Goal: Task Accomplishment & Management: Use online tool/utility

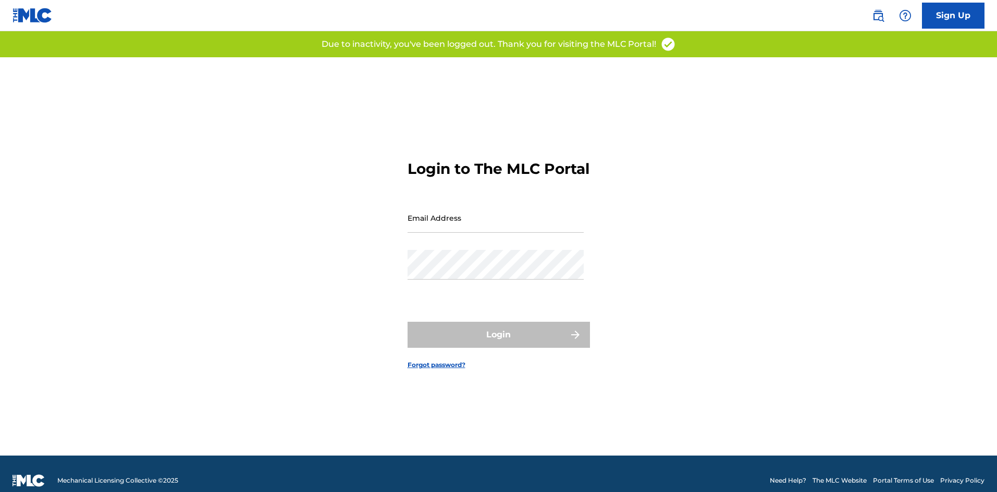
click at [285, 116] on div "Login to The MLC Portal Email Address Password Login Forgot password?" at bounding box center [499, 256] width 730 height 399
type input "[EMAIL_ADDRESS][DOMAIN_NAME]"
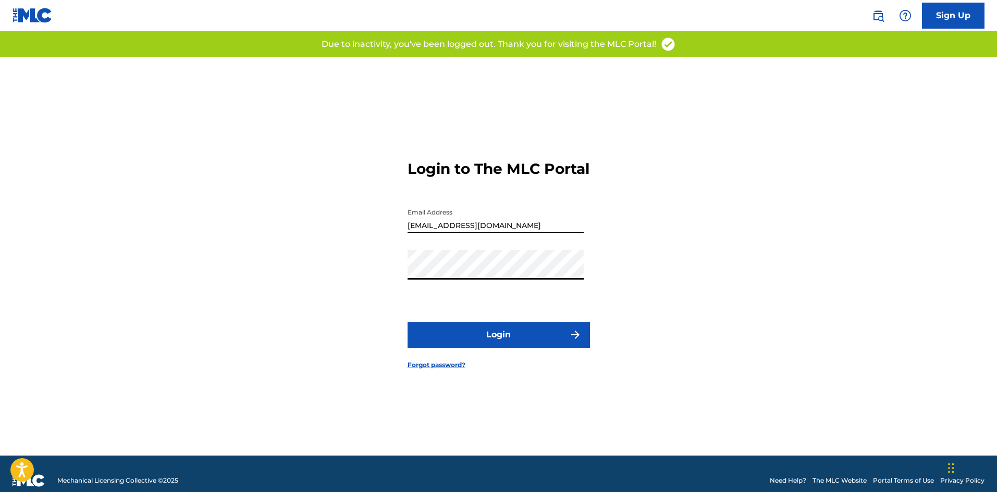
click at [497, 343] on button "Login" at bounding box center [499, 335] width 182 height 26
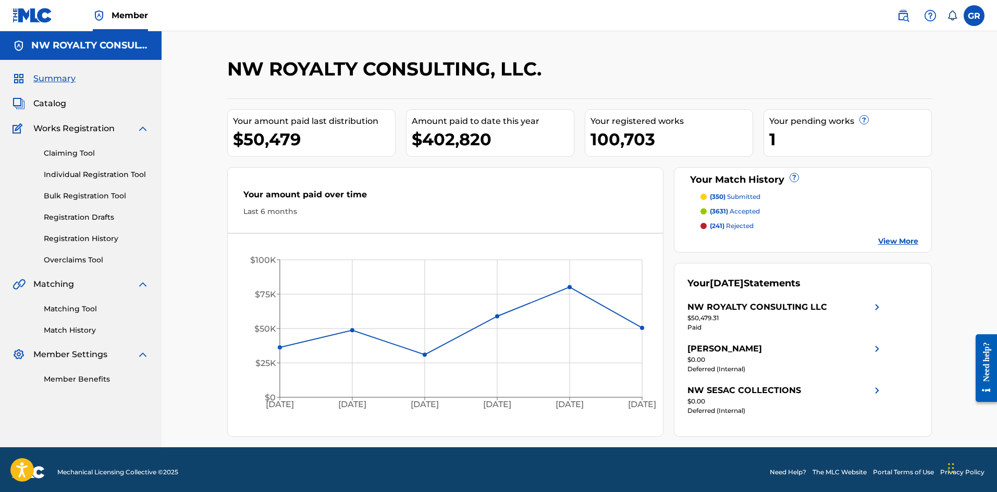
click at [60, 100] on span "Catalog" at bounding box center [49, 103] width 33 height 13
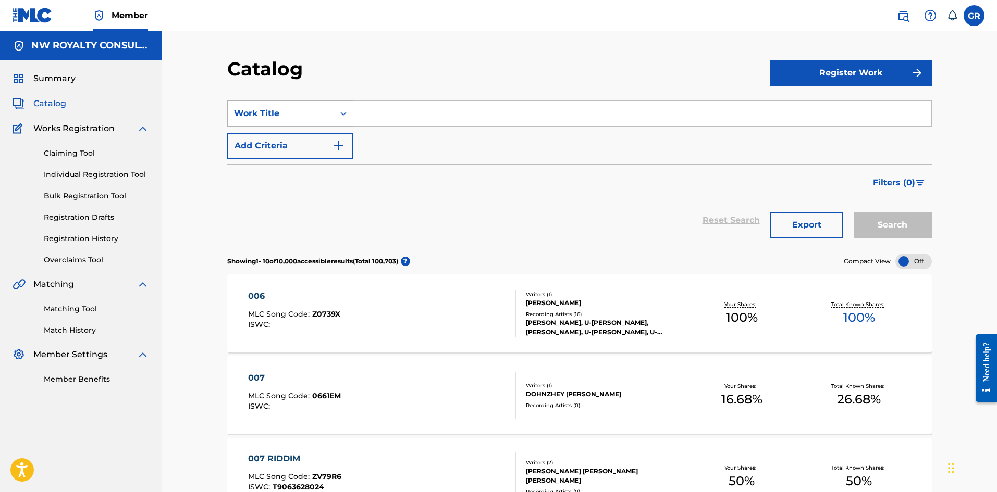
click at [306, 113] on div "Work Title" at bounding box center [281, 113] width 94 height 13
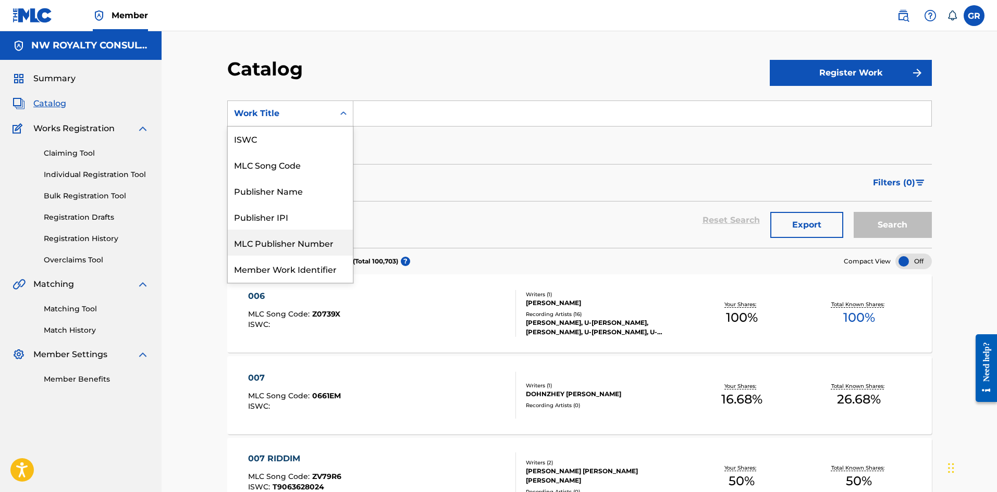
scroll to position [52, 0]
click at [295, 166] on div "MLC Song Code" at bounding box center [290, 166] width 125 height 26
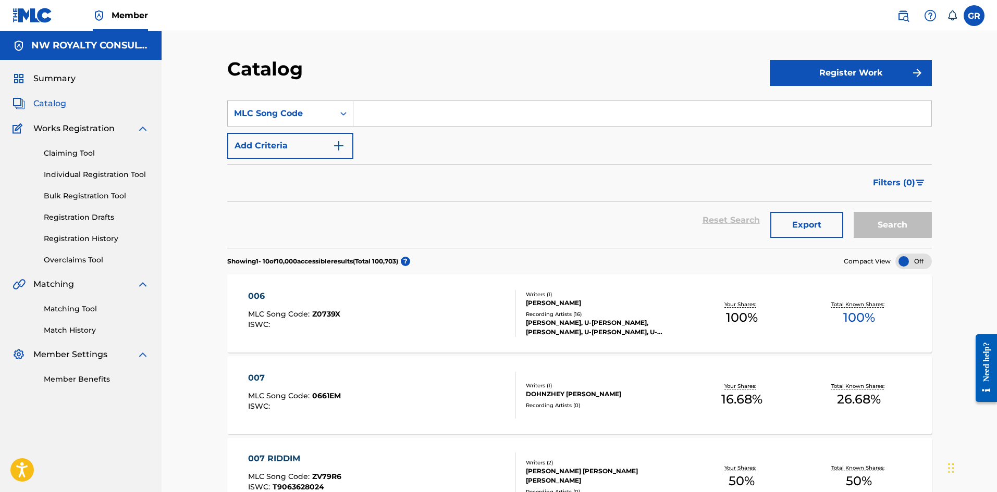
click at [371, 113] on input "Search Form" at bounding box center [642, 113] width 578 height 25
paste input "P8470Q"
type input "P8470Q"
click at [876, 225] on button "Search" at bounding box center [893, 225] width 78 height 26
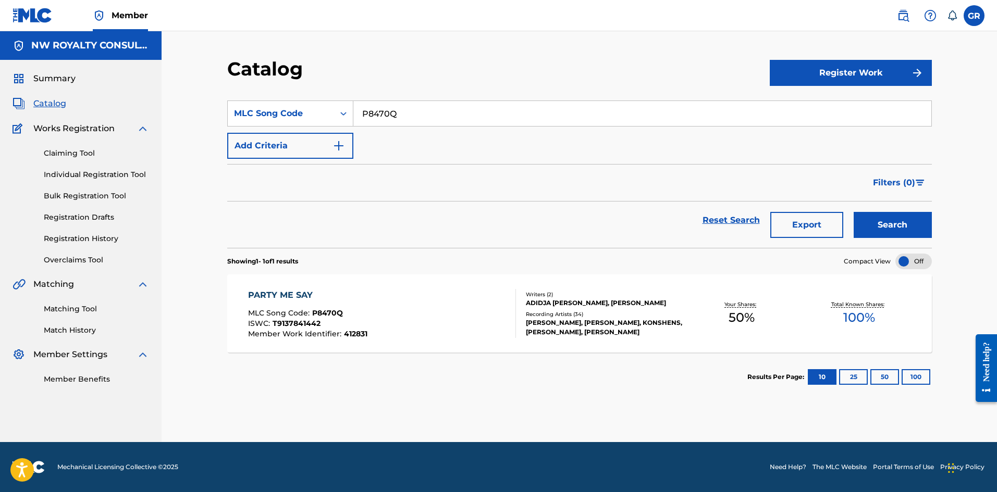
click at [299, 323] on span "T9137841442" at bounding box center [297, 323] width 48 height 9
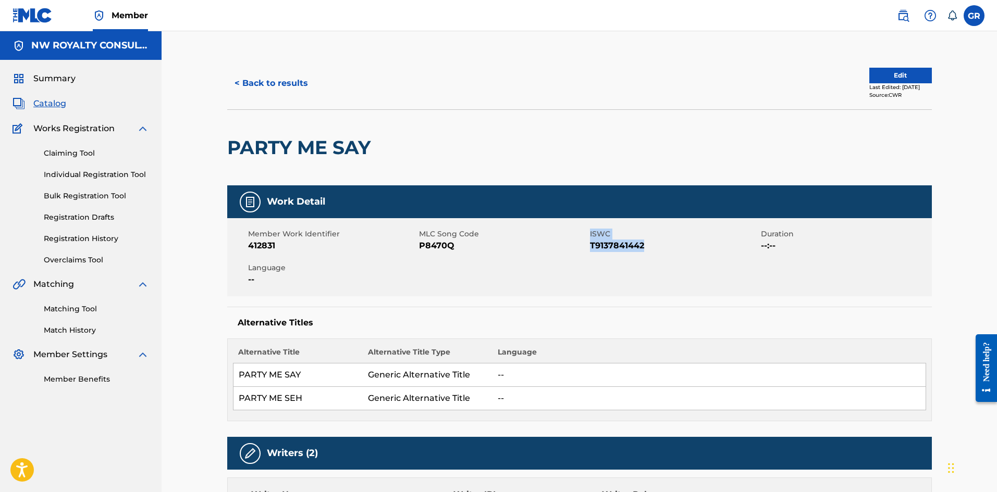
drag, startPoint x: 588, startPoint y: 243, endPoint x: 657, endPoint y: 250, distance: 69.1
click at [657, 250] on div "Member Work Identifier 412831 MLC Song Code P8470Q ISWC T9137841442 Duration --…" at bounding box center [579, 257] width 705 height 78
click at [657, 250] on span "T9137841442" at bounding box center [674, 246] width 168 height 13
drag, startPoint x: 647, startPoint y: 244, endPoint x: 589, endPoint y: 251, distance: 57.7
click at [590, 251] on span "T9137841442" at bounding box center [674, 246] width 168 height 13
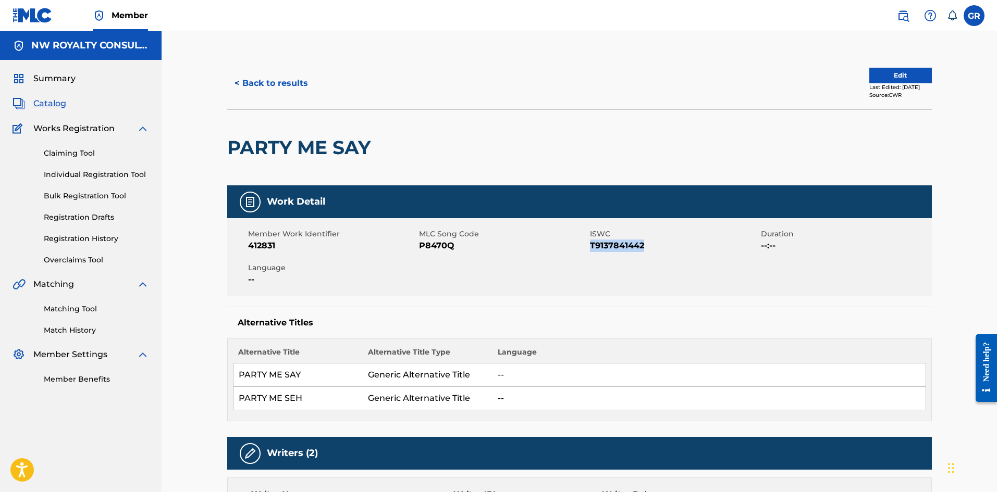
copy span "T9137841442"
click at [896, 71] on button "Edit" at bounding box center [900, 76] width 63 height 16
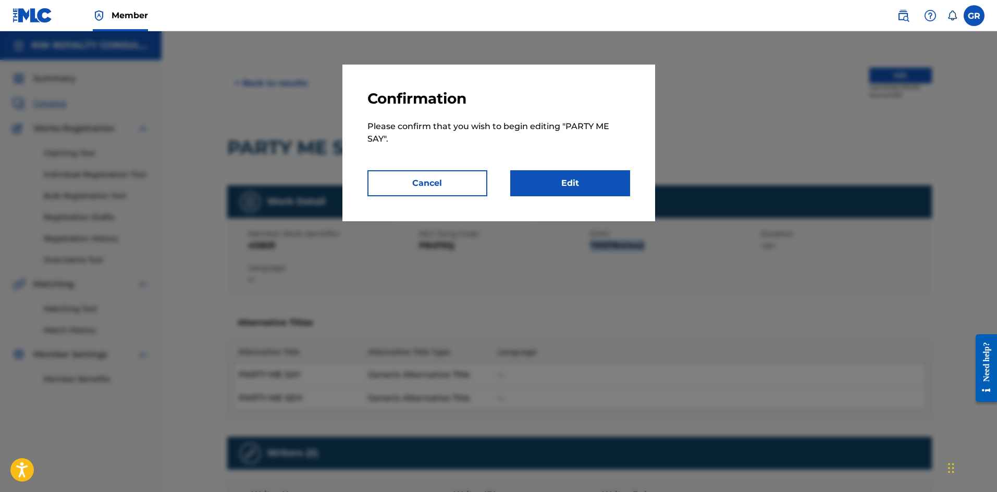
click at [584, 179] on link "Edit" at bounding box center [570, 183] width 120 height 26
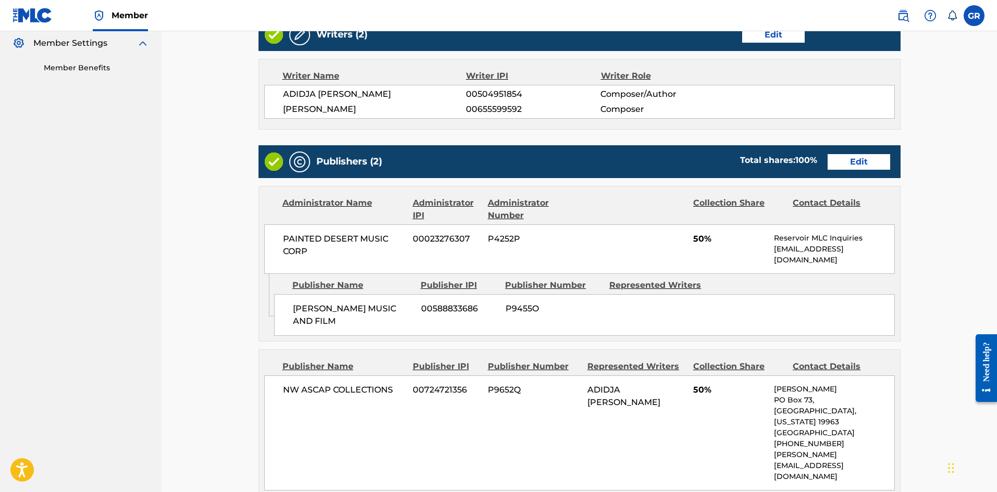
scroll to position [313, 0]
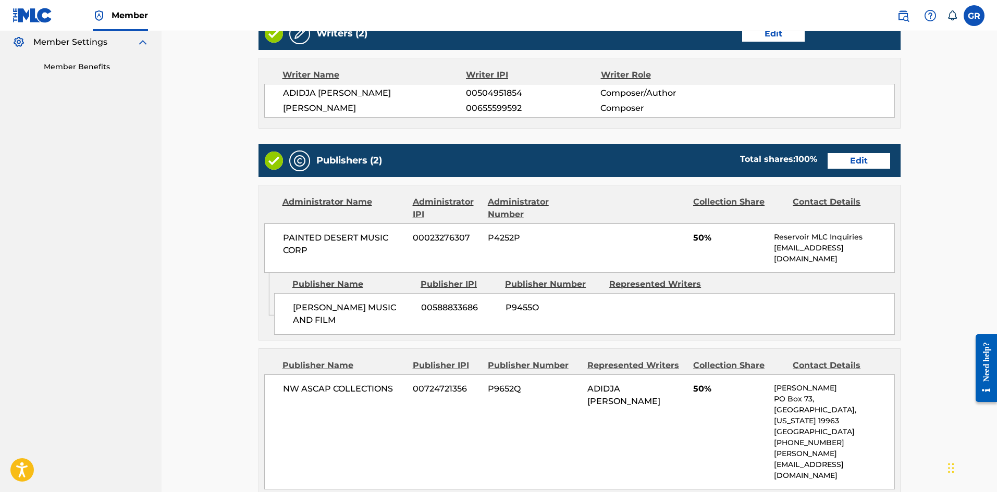
click at [866, 158] on link "Edit" at bounding box center [859, 161] width 63 height 16
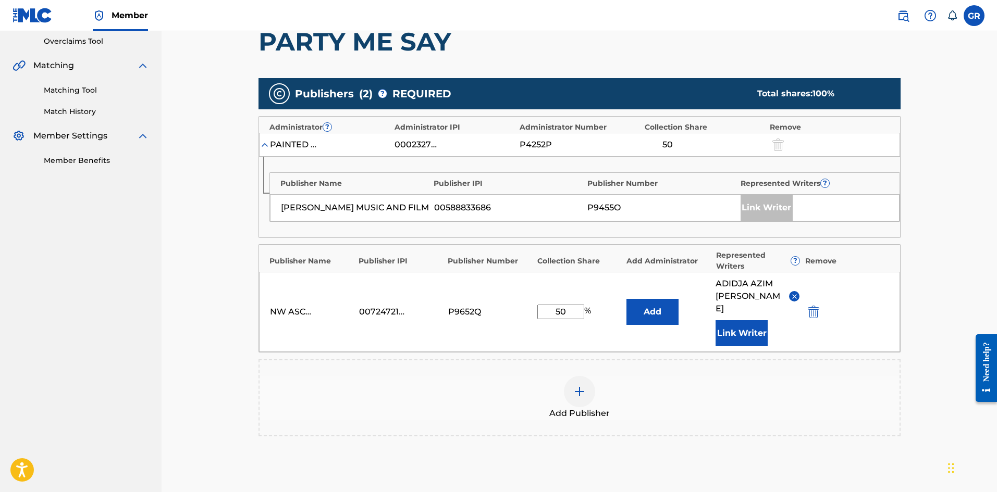
scroll to position [208, 0]
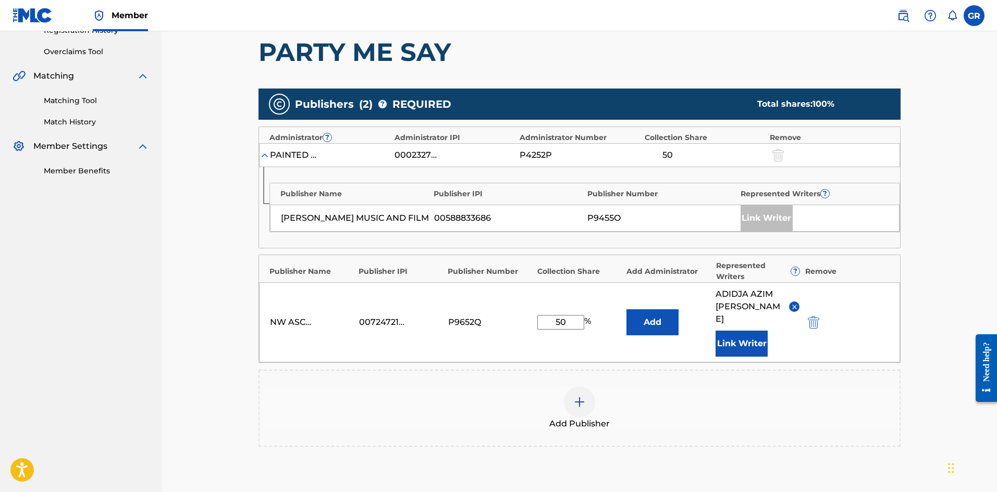
click at [812, 316] on img "submit" at bounding box center [813, 322] width 11 height 13
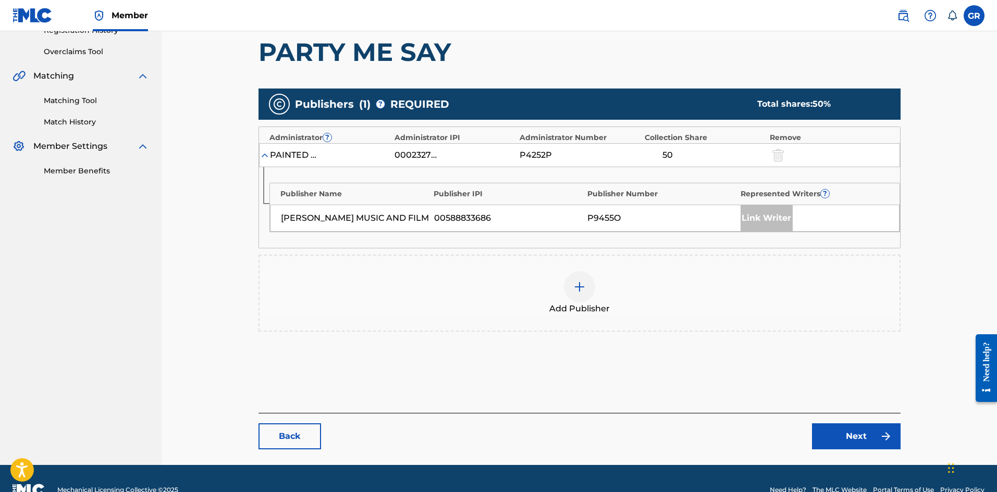
click at [584, 289] on img at bounding box center [579, 287] width 13 height 13
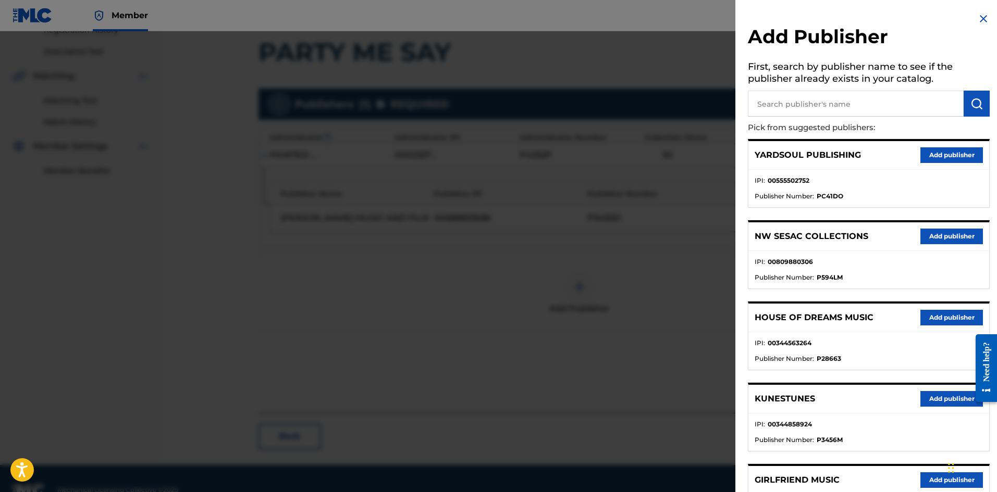
click at [800, 101] on input "text" at bounding box center [856, 104] width 216 height 26
type input "JACK"
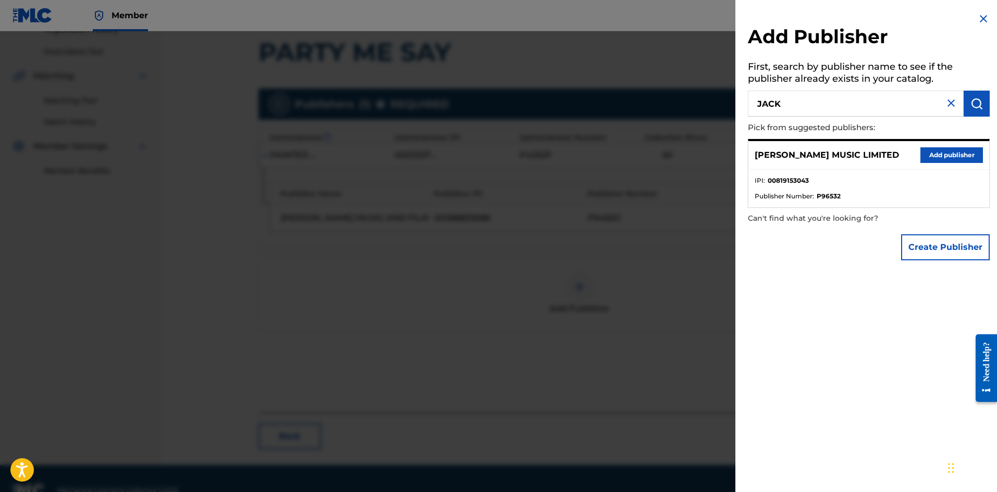
click at [950, 155] on button "Add publisher" at bounding box center [951, 155] width 63 height 16
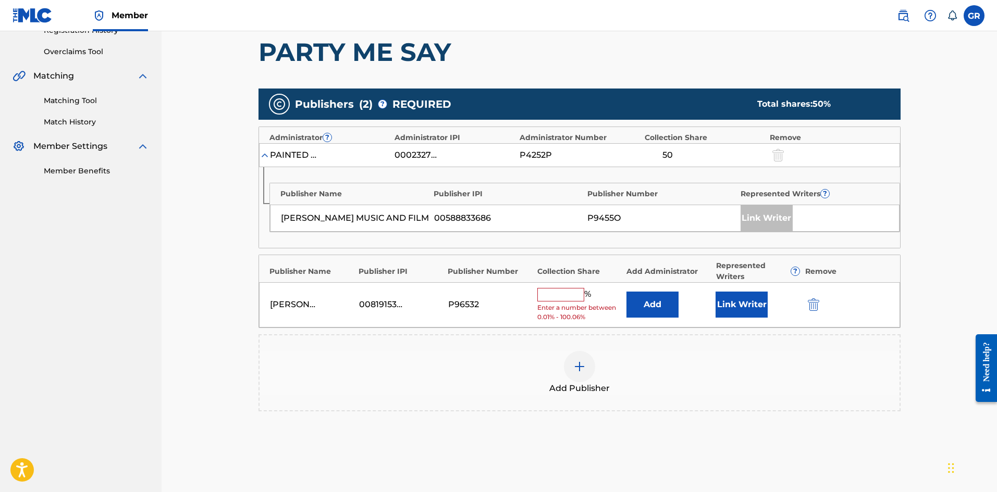
click at [652, 306] on button "Add" at bounding box center [652, 305] width 52 height 26
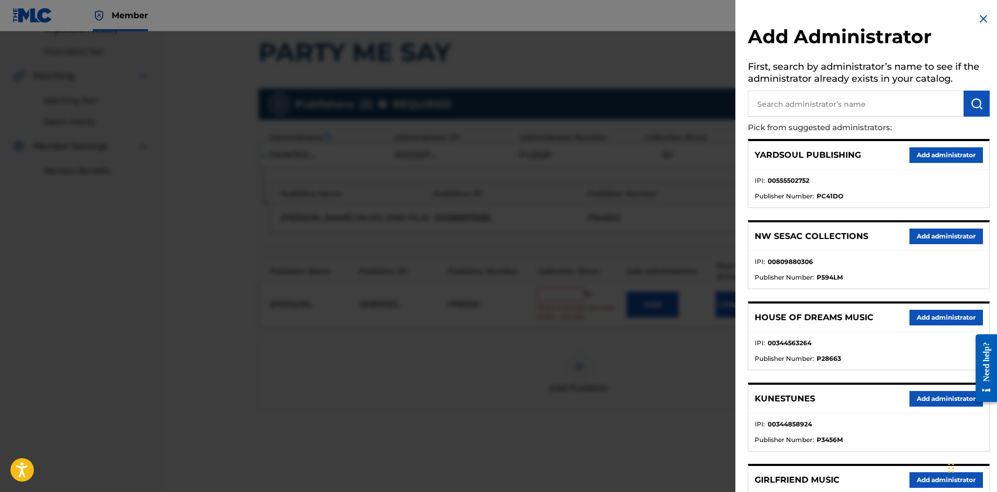
click at [768, 101] on input "text" at bounding box center [856, 104] width 216 height 26
type input "NW COLL"
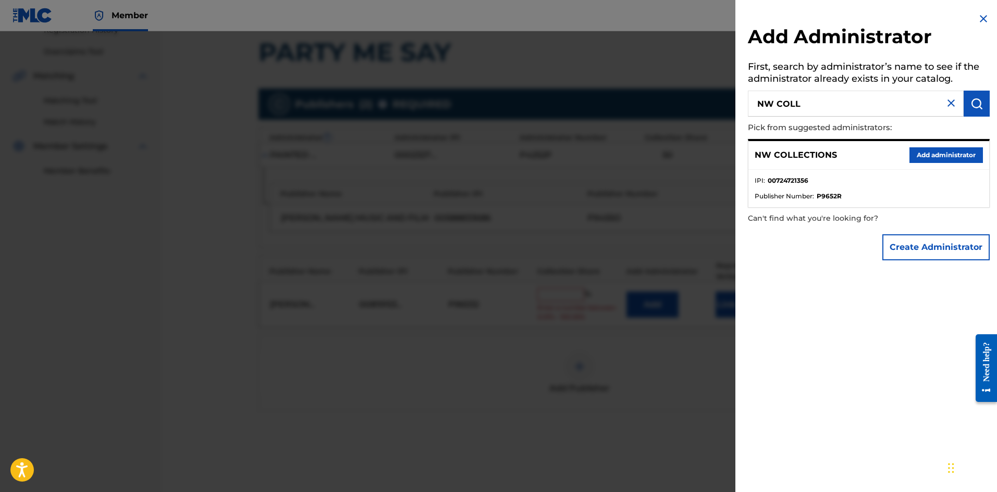
click at [917, 153] on button "Add administrator" at bounding box center [945, 155] width 73 height 16
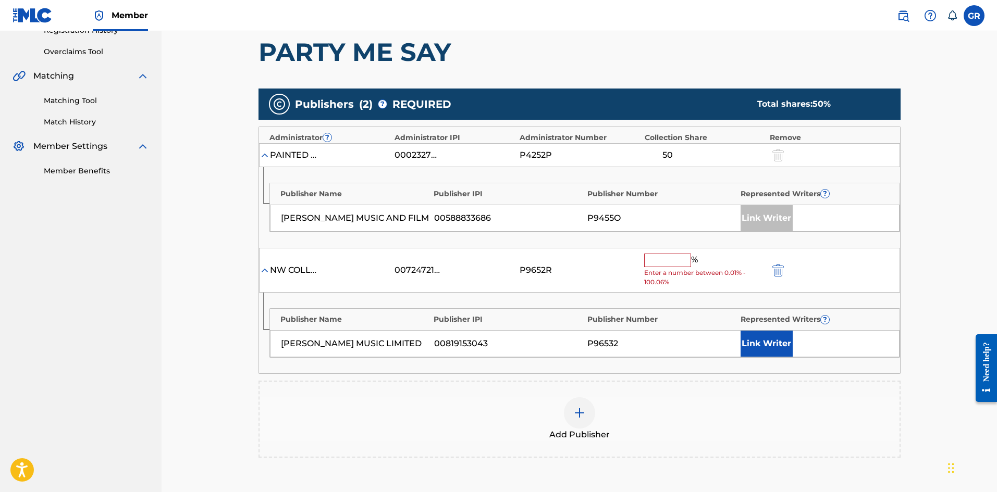
click at [661, 258] on input "text" at bounding box center [667, 261] width 47 height 14
type input "50"
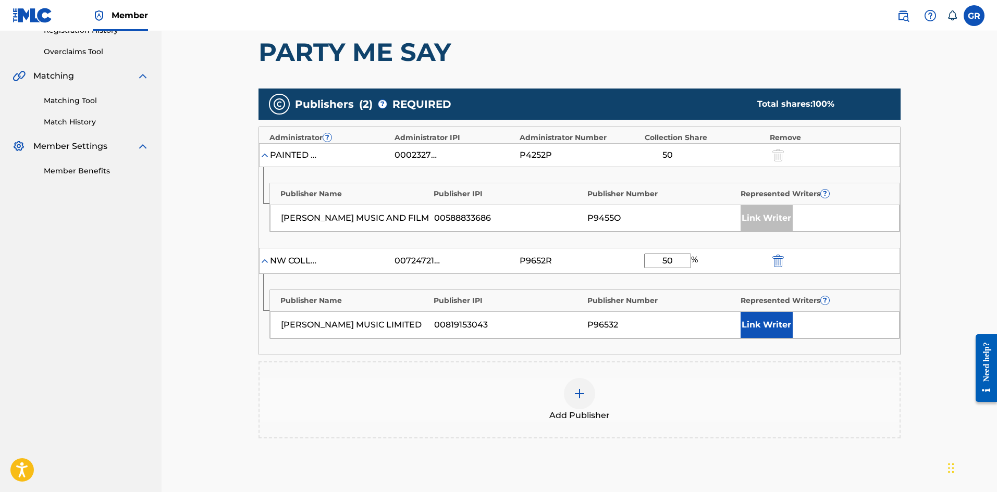
click at [769, 327] on button "Link Writer" at bounding box center [767, 325] width 52 height 26
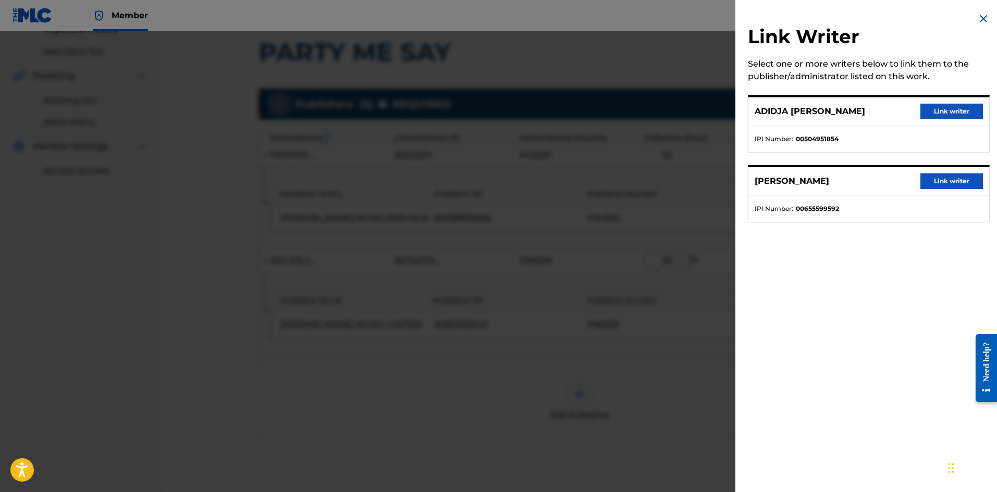
click at [931, 109] on button "Link writer" at bounding box center [951, 112] width 63 height 16
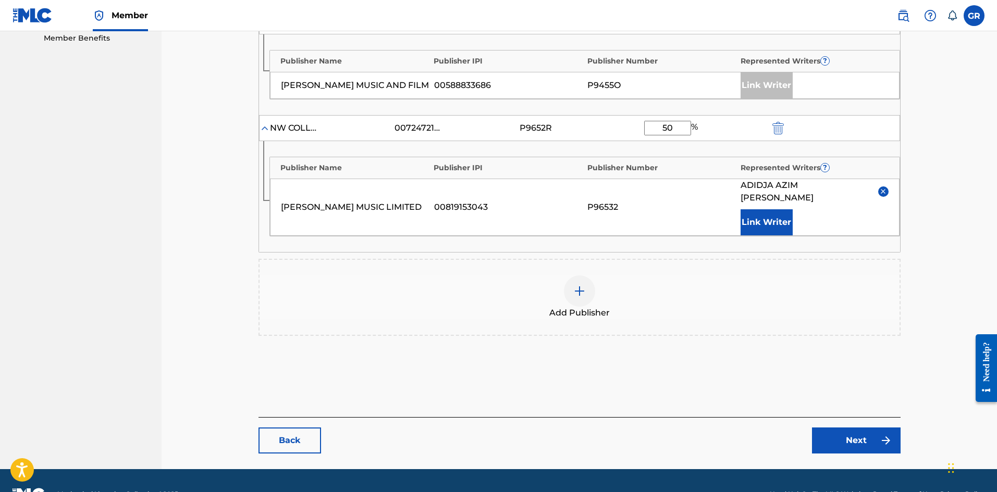
scroll to position [356, 0]
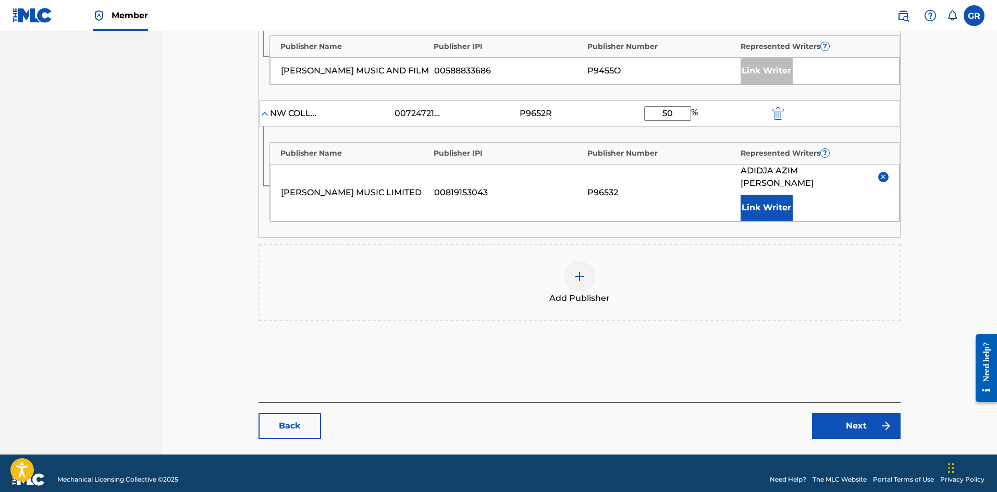
click at [856, 414] on link "Next" at bounding box center [856, 426] width 89 height 26
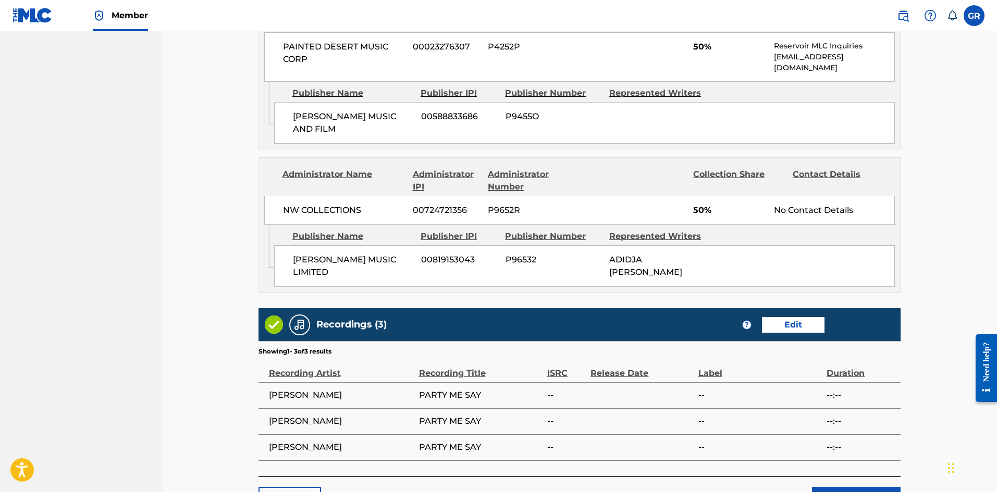
scroll to position [643, 0]
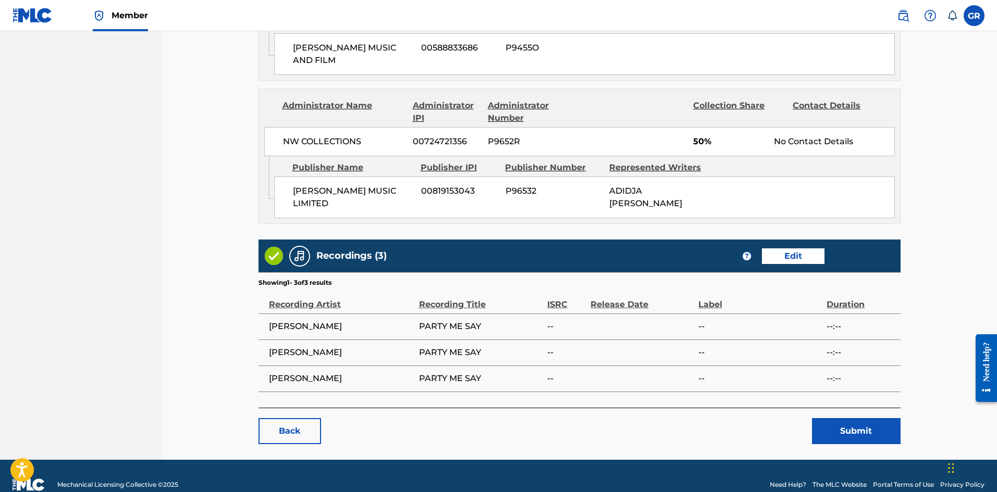
click at [866, 418] on button "Submit" at bounding box center [856, 431] width 89 height 26
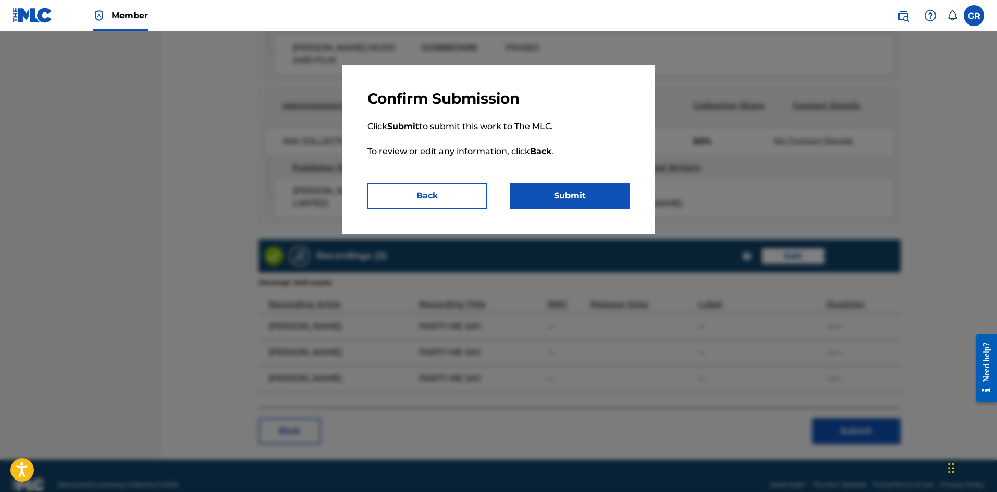
click at [578, 192] on button "Submit" at bounding box center [570, 196] width 120 height 26
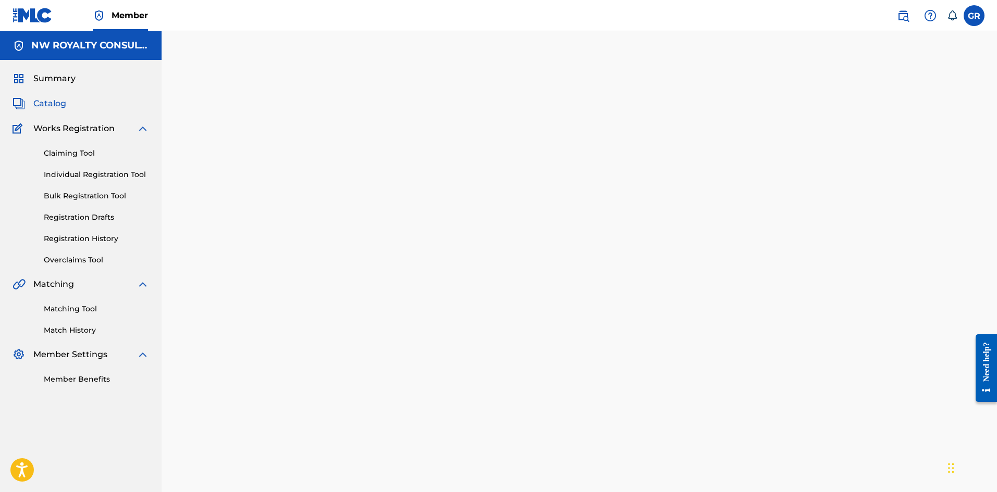
click at [70, 314] on link "Matching Tool" at bounding box center [96, 309] width 105 height 11
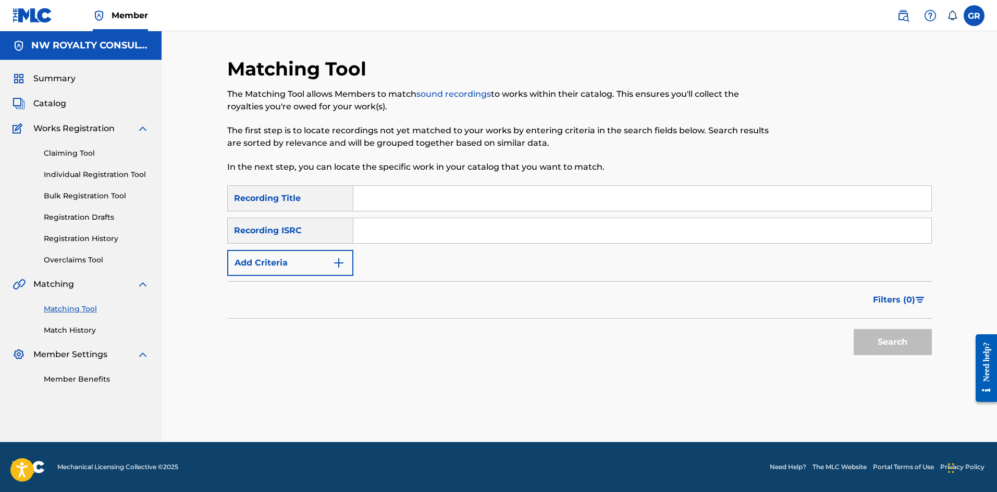
click at [377, 200] on input "Search Form" at bounding box center [642, 198] width 578 height 25
paste input "PARTY ME SAY"
type input "PARTY ME SAY"
click at [349, 257] on button "Add Criteria" at bounding box center [290, 263] width 126 height 26
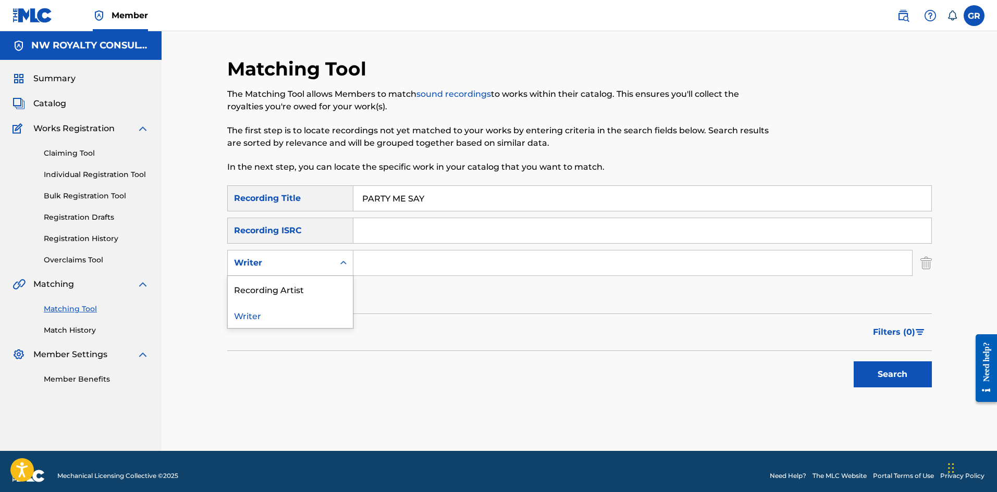
click at [349, 257] on div "Search Form" at bounding box center [343, 263] width 19 height 19
click at [298, 287] on div "Recording Artist" at bounding box center [290, 289] width 125 height 26
click at [365, 259] on input "Search Form" at bounding box center [632, 263] width 559 height 25
type input "[PERSON_NAME]"
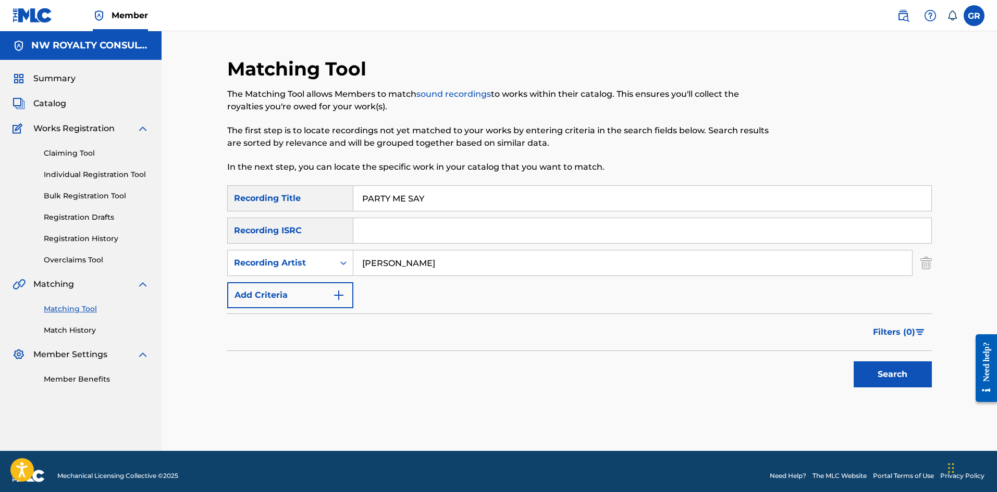
click at [894, 366] on button "Search" at bounding box center [893, 375] width 78 height 26
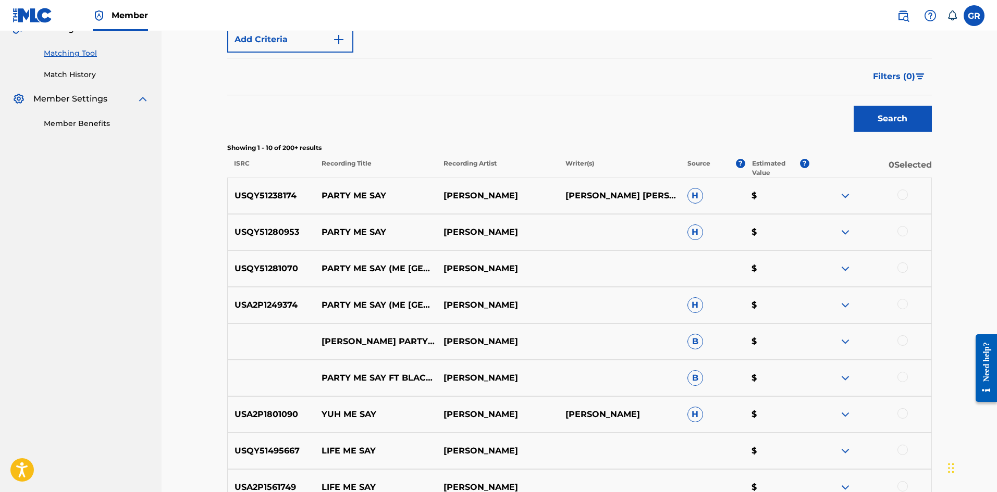
scroll to position [261, 0]
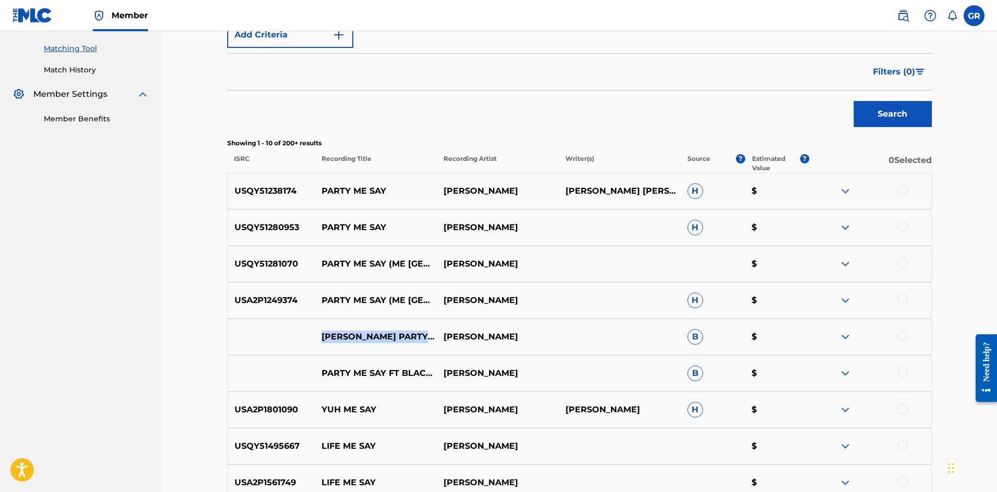
drag, startPoint x: 348, startPoint y: 342, endPoint x: 312, endPoint y: 342, distance: 35.4
click at [312, 342] on div "[PERSON_NAME] PARTY ME SAY [PERSON_NAME] B $" at bounding box center [579, 337] width 705 height 36
click at [903, 335] on div at bounding box center [902, 336] width 10 height 10
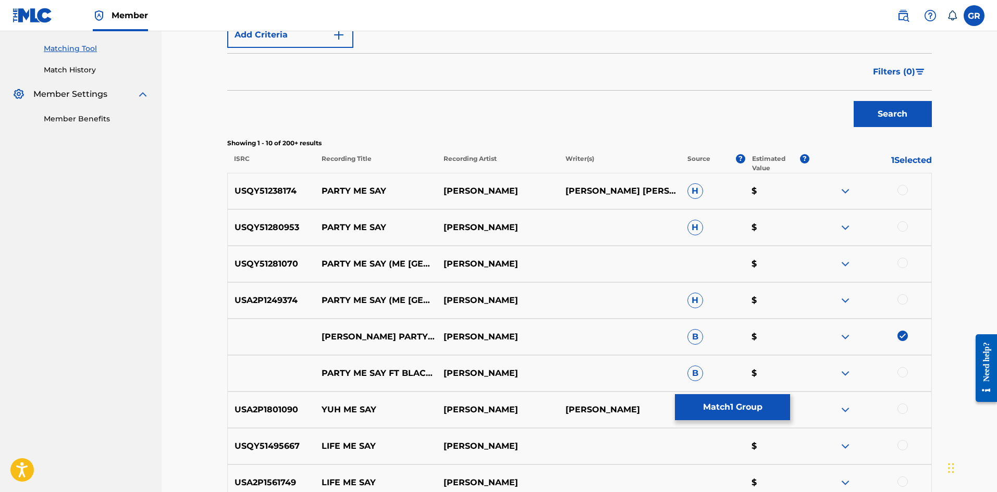
click at [903, 191] on div at bounding box center [902, 190] width 10 height 10
click at [903, 226] on div at bounding box center [902, 226] width 10 height 10
click at [848, 264] on img at bounding box center [845, 264] width 13 height 13
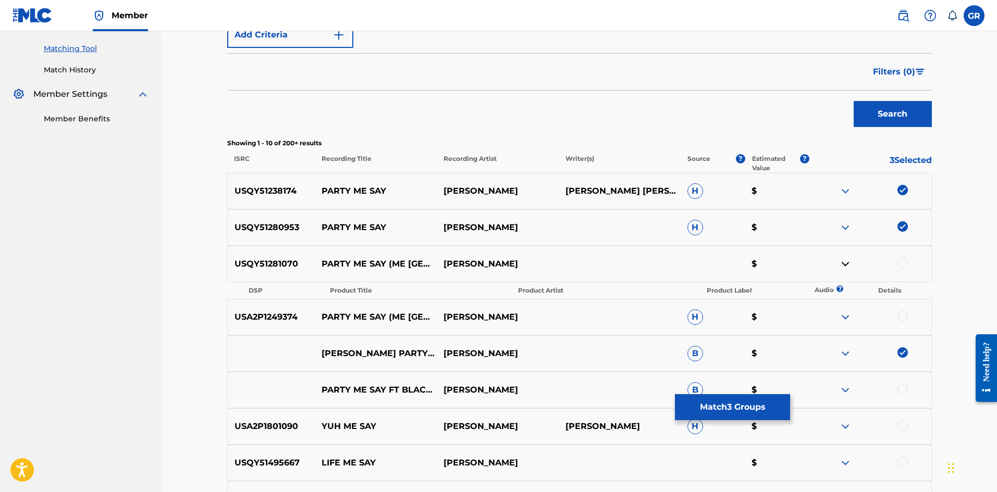
click at [843, 263] on img at bounding box center [845, 264] width 13 height 13
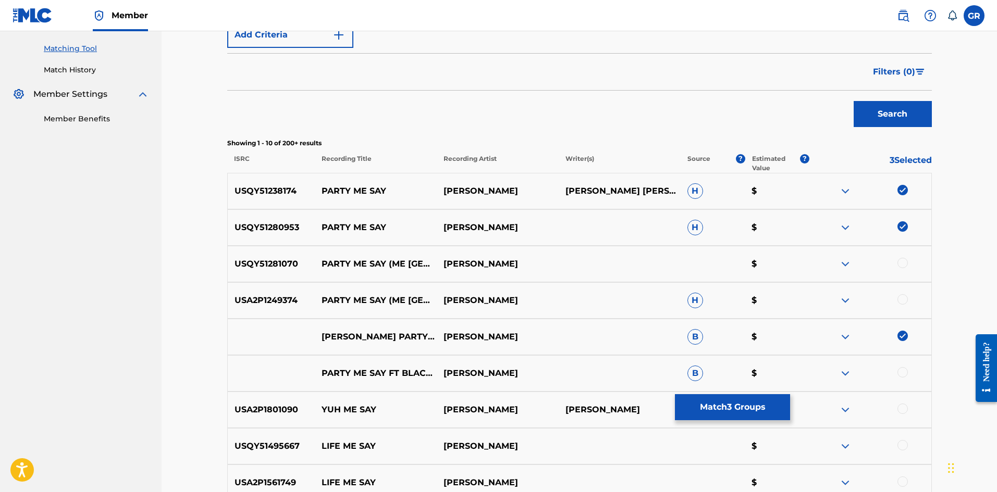
click at [845, 299] on img at bounding box center [845, 300] width 13 height 13
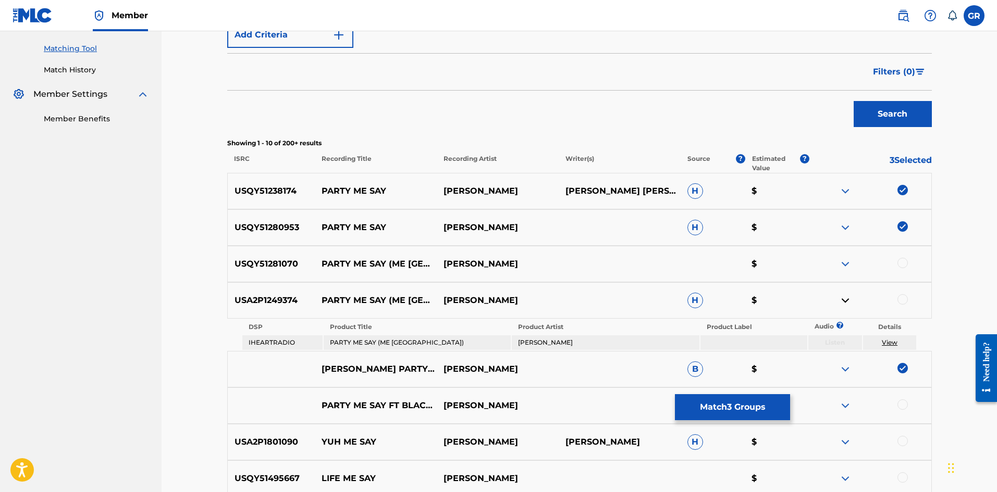
click at [891, 342] on link "View" at bounding box center [890, 343] width 16 height 8
click at [903, 297] on div at bounding box center [902, 299] width 10 height 10
click at [847, 301] on img at bounding box center [845, 300] width 13 height 13
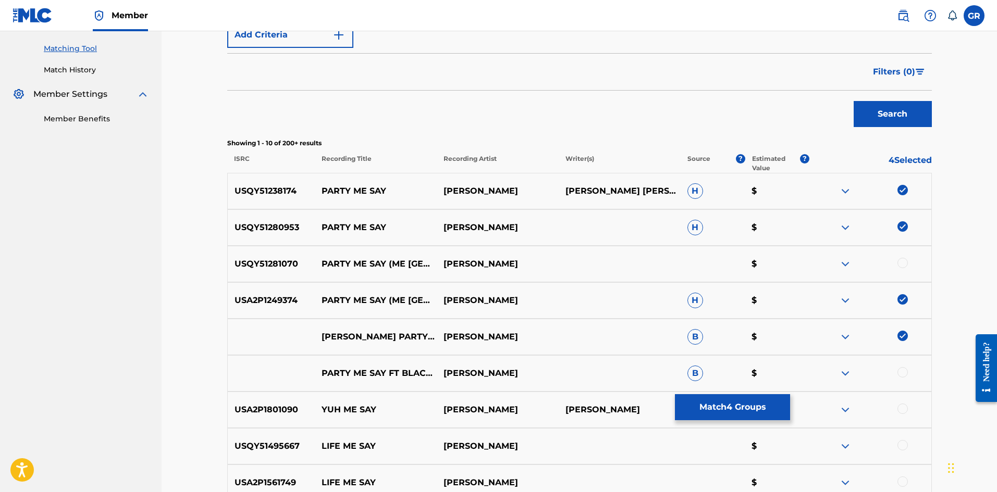
click at [903, 262] on div at bounding box center [902, 263] width 10 height 10
click at [710, 405] on button "Match 5 Groups" at bounding box center [732, 408] width 115 height 26
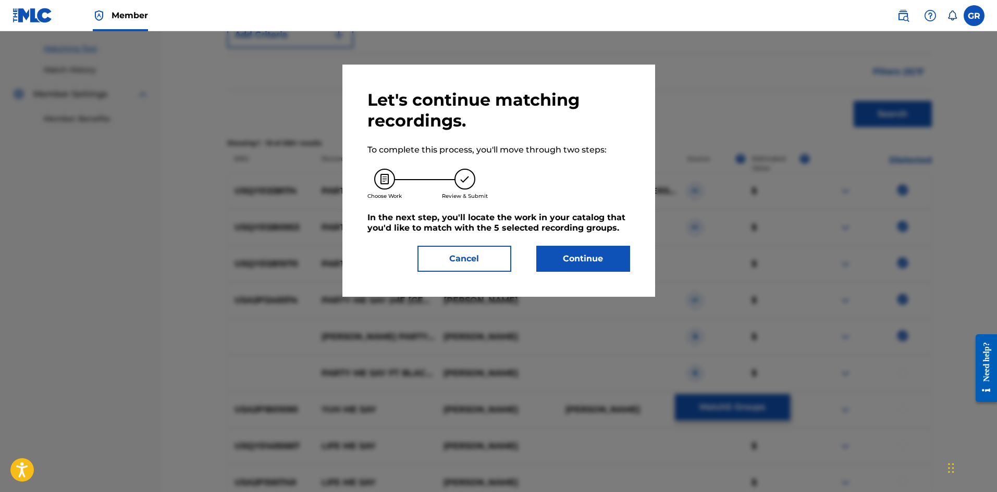
click at [593, 263] on button "Continue" at bounding box center [583, 259] width 94 height 26
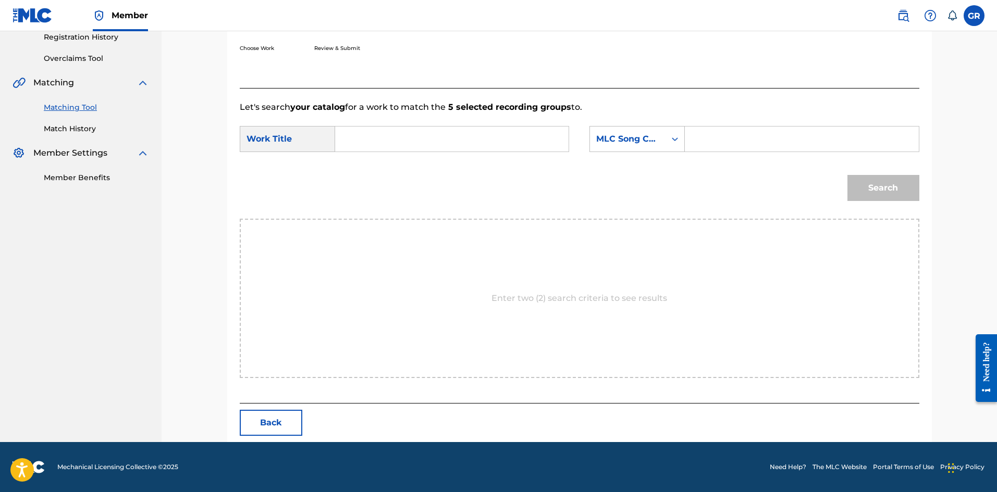
scroll to position [202, 0]
click at [704, 139] on input "Search Form" at bounding box center [802, 139] width 216 height 25
paste input "PARTY ME SAY"
type input "PARTY ME SAY"
click at [364, 141] on input "Search Form" at bounding box center [452, 139] width 216 height 25
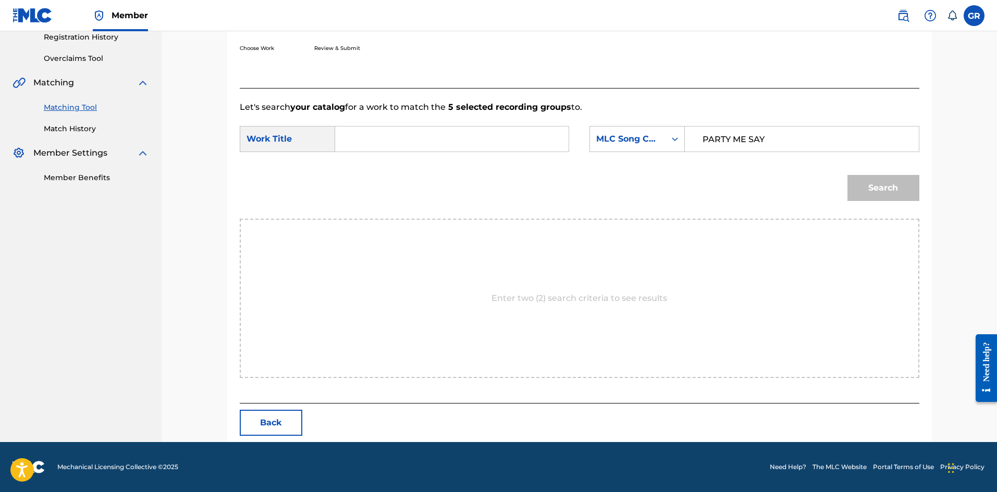
paste input "PARTY ME SAY"
click at [392, 138] on input "PARTY ME SAY" at bounding box center [452, 139] width 216 height 25
type input "PARTY ME SAY"
click at [769, 179] on div "Search" at bounding box center [580, 192] width 680 height 54
drag, startPoint x: 770, startPoint y: 139, endPoint x: 683, endPoint y: 146, distance: 86.8
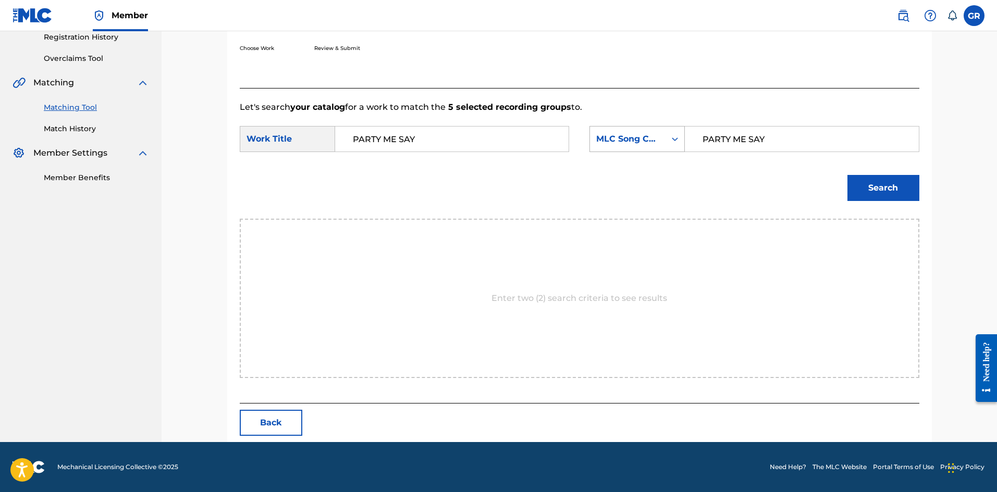
click at [683, 146] on div "SearchWithCriteria9f1b6216-1c89-434e-b002-9e20b977f5b6 MLC Song Code PARTY ME S…" at bounding box center [753, 139] width 329 height 26
paste input "45Q3"
type input "PA45Q3"
click at [890, 189] on button "Search" at bounding box center [883, 188] width 72 height 26
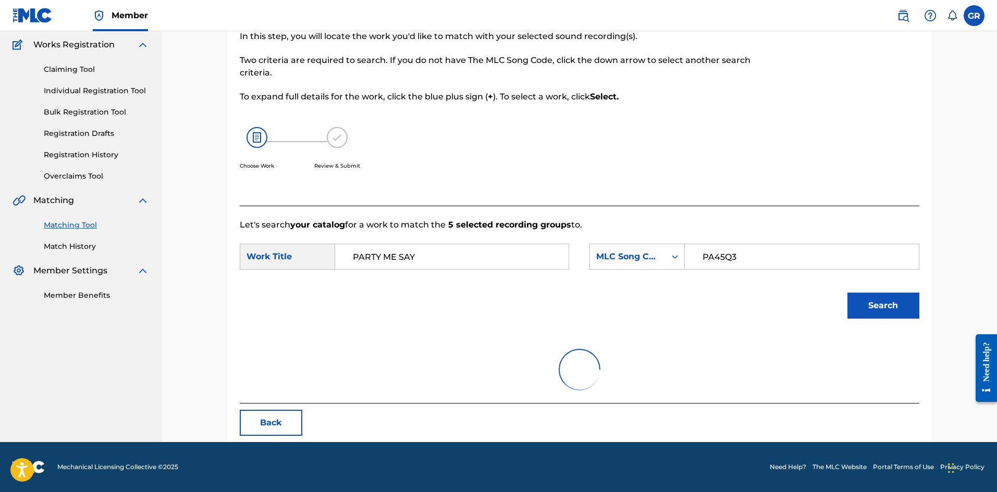
scroll to position [171, 0]
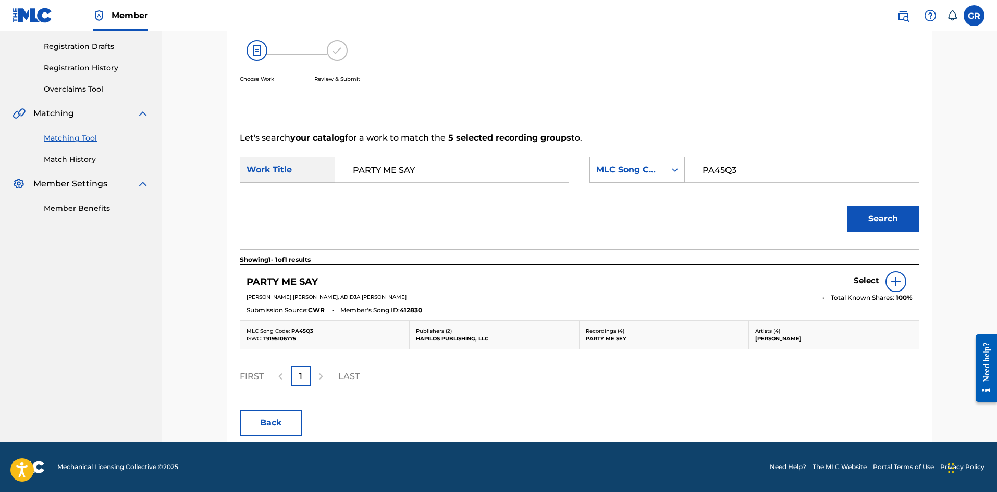
click at [864, 279] on h5 "Select" at bounding box center [867, 281] width 26 height 10
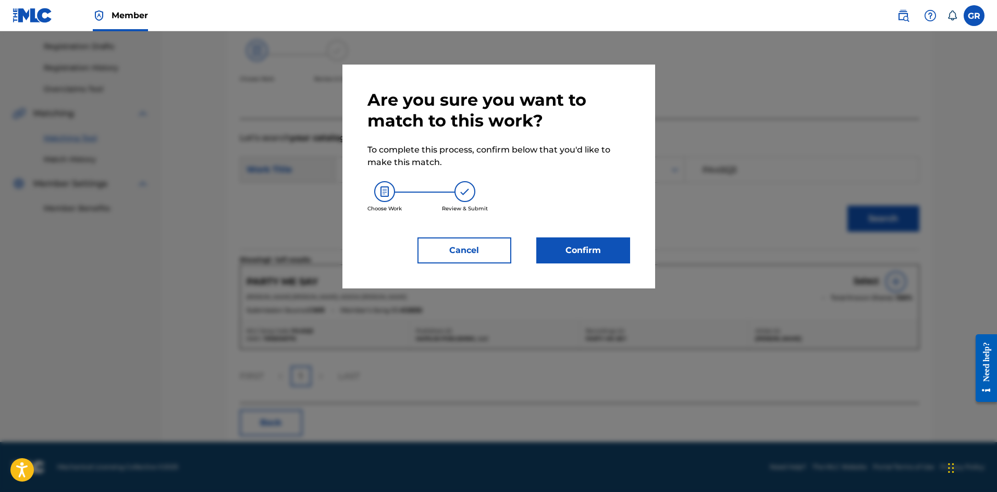
click at [583, 246] on button "Confirm" at bounding box center [583, 251] width 94 height 26
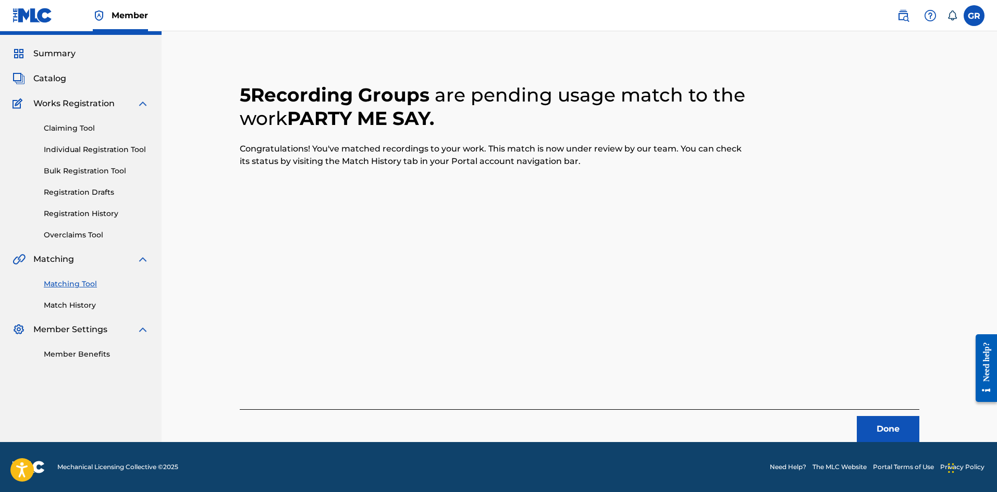
scroll to position [25, 0]
click at [894, 430] on button "Done" at bounding box center [888, 429] width 63 height 26
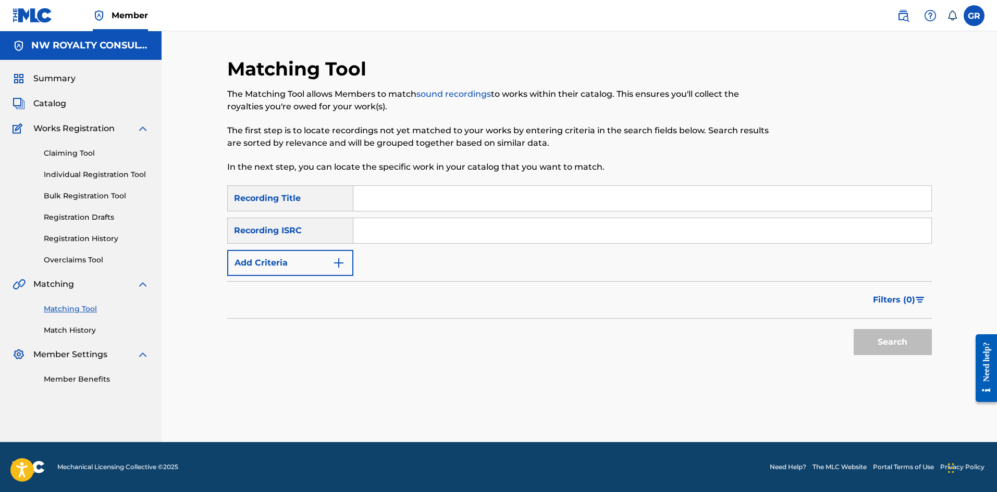
click at [76, 307] on link "Matching Tool" at bounding box center [96, 309] width 105 height 11
click at [388, 198] on input "Search Form" at bounding box center [642, 198] width 578 height 25
paste input "LEGACY"
type input "LEGACY"
click at [340, 263] on img "Search Form" at bounding box center [338, 263] width 13 height 13
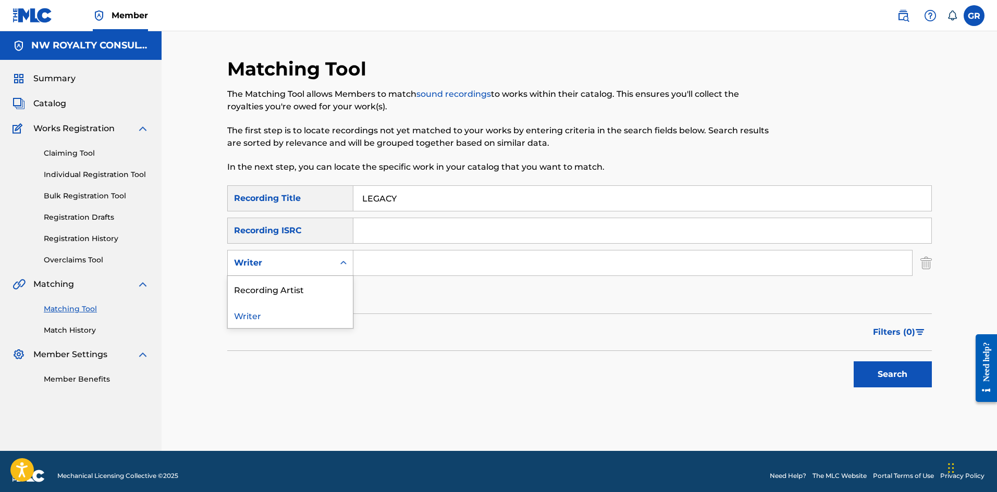
click at [340, 263] on icon "Search Form" at bounding box center [343, 263] width 10 height 10
click at [295, 292] on div "Recording Artist" at bounding box center [290, 289] width 125 height 26
click at [381, 261] on input "Search Form" at bounding box center [632, 263] width 559 height 25
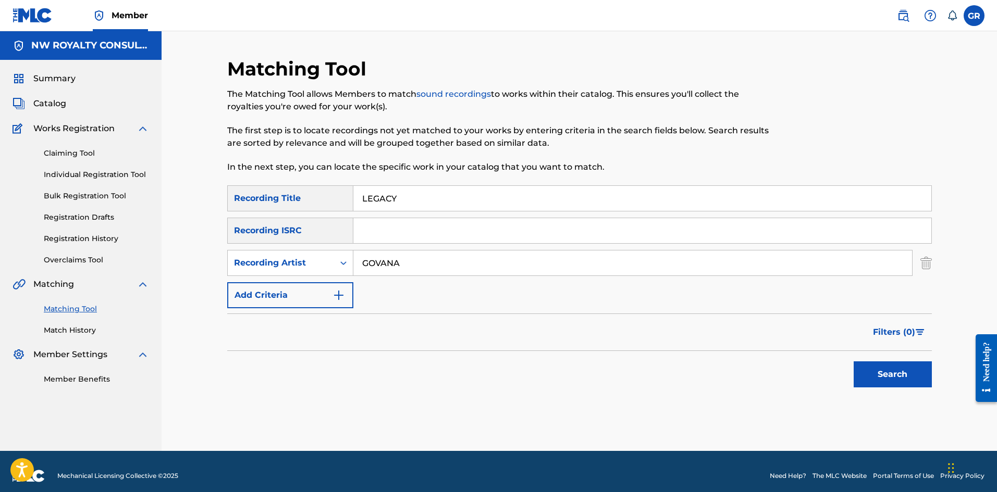
type input "GOVANA"
click at [854, 362] on button "Search" at bounding box center [893, 375] width 78 height 26
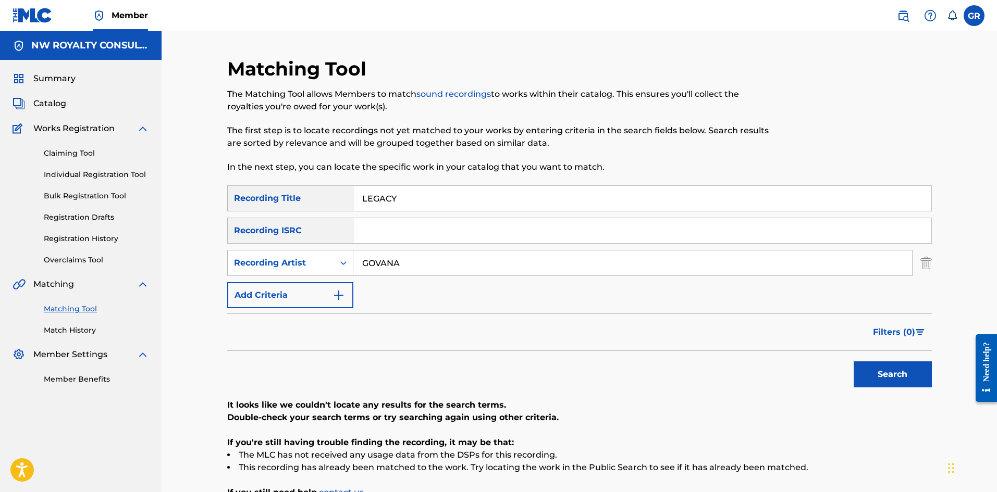
drag, startPoint x: 392, startPoint y: 203, endPoint x: 339, endPoint y: 200, distance: 53.2
click at [338, 200] on div "SearchWithCriteria202057d4-15e5-4a4e-ab60-4f87ca92b2d3 Recording Title LEGACY" at bounding box center [579, 199] width 705 height 26
paste input "ITS A WONDERFUL WORLD"
type input "ITS A WONDERFUL WORLD"
drag, startPoint x: 354, startPoint y: 265, endPoint x: 307, endPoint y: 264, distance: 46.4
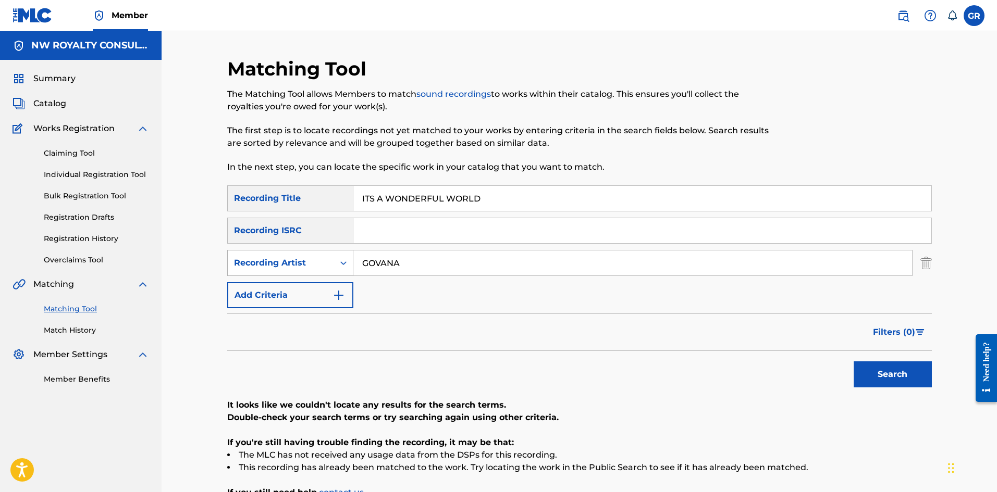
click at [312, 264] on div "SearchWithCriteria9c3d792f-0114-4def-a77a-60d66881094e Recording Artist [PERSON…" at bounding box center [579, 263] width 705 height 26
type input "[PERSON_NAME]"
click at [854, 362] on button "Search" at bounding box center [893, 375] width 78 height 26
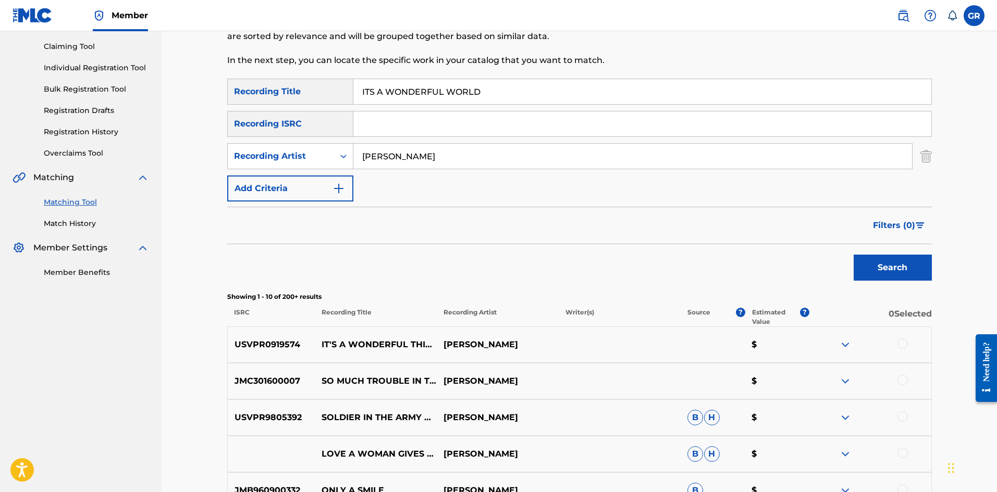
scroll to position [208, 0]
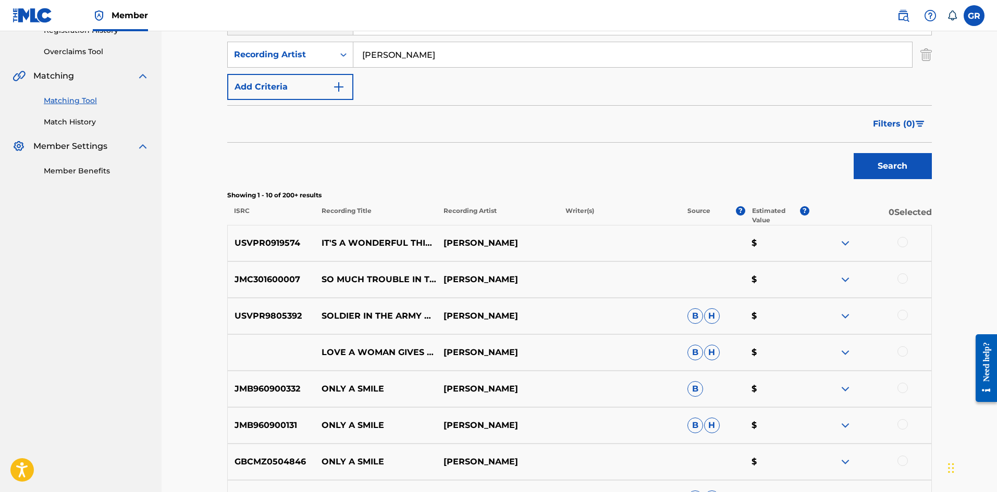
click at [276, 242] on p "USVPR0919574" at bounding box center [272, 243] width 88 height 13
copy p "USVPR0919574"
click at [193, 194] on div "Matching Tool The Matching Tool allows Members to match sound recordings to wor…" at bounding box center [579, 245] width 835 height 845
click at [903, 241] on div at bounding box center [902, 242] width 10 height 10
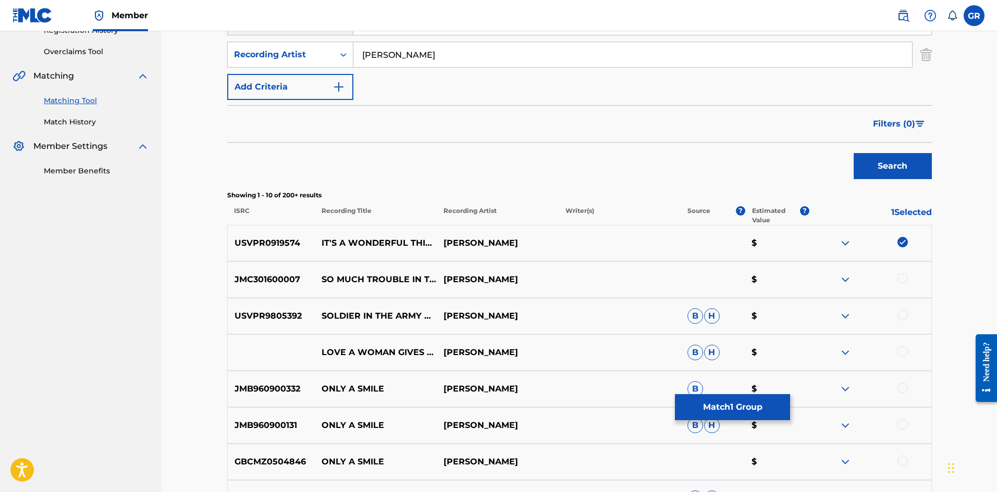
click at [750, 408] on button "Match 1 Group" at bounding box center [732, 408] width 115 height 26
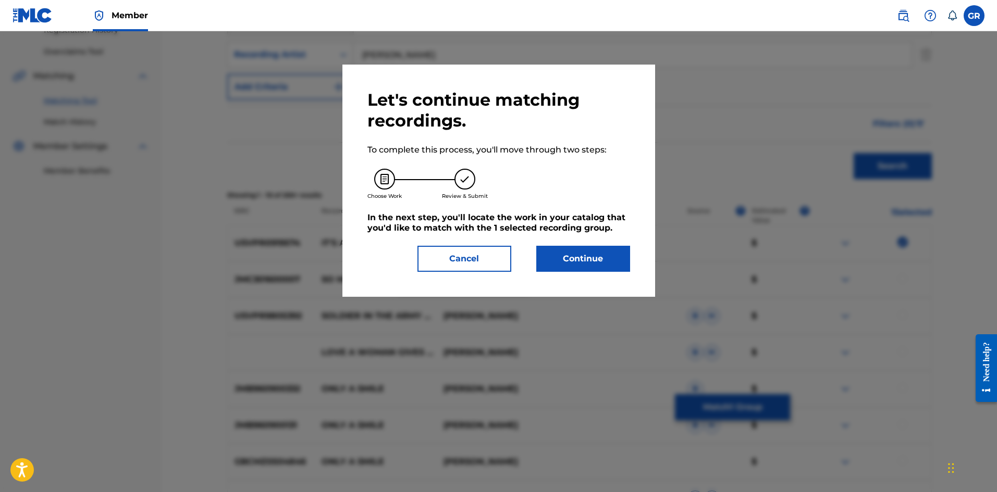
click at [581, 255] on button "Continue" at bounding box center [583, 259] width 94 height 26
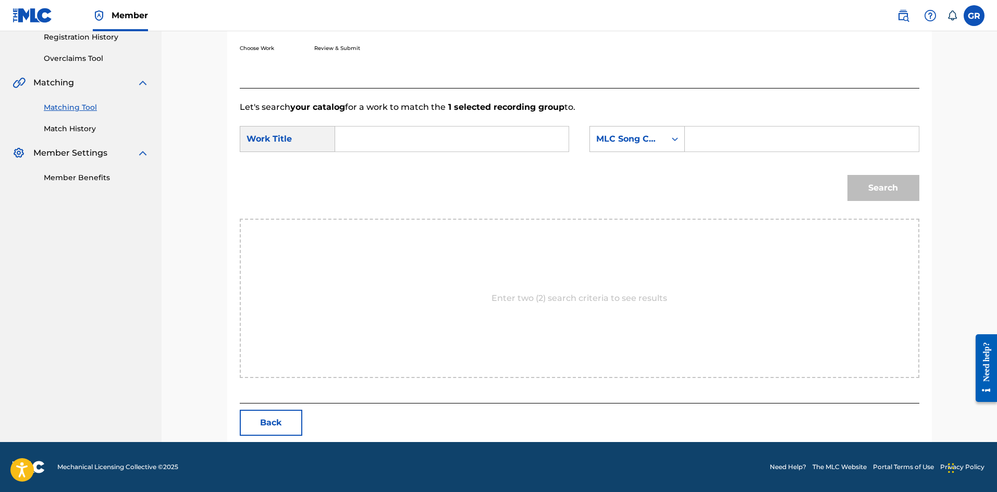
click at [354, 137] on input "Search Form" at bounding box center [452, 139] width 216 height 25
paste input "[DATE] - checked theMLC"
drag, startPoint x: 487, startPoint y: 140, endPoint x: 383, endPoint y: 137, distance: 104.8
click at [327, 135] on div "SearchWithCriteriac3160c8e-0d1d-48ee-9447-26f28a68a5ce Work Title [DATE] - chec…" at bounding box center [404, 139] width 329 height 26
paste input "ITS A WONDERFUL WORLD"
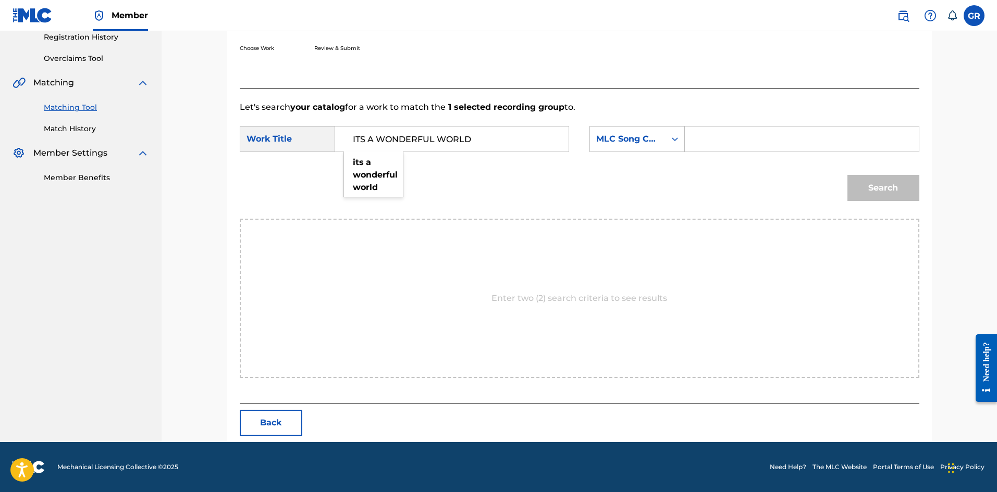
type input "ITS A WONDERFUL WORLD"
click at [715, 143] on input "Search Form" at bounding box center [802, 139] width 216 height 25
paste input "I3330I"
type input "I3330I"
click at [869, 191] on button "Search" at bounding box center [883, 188] width 72 height 26
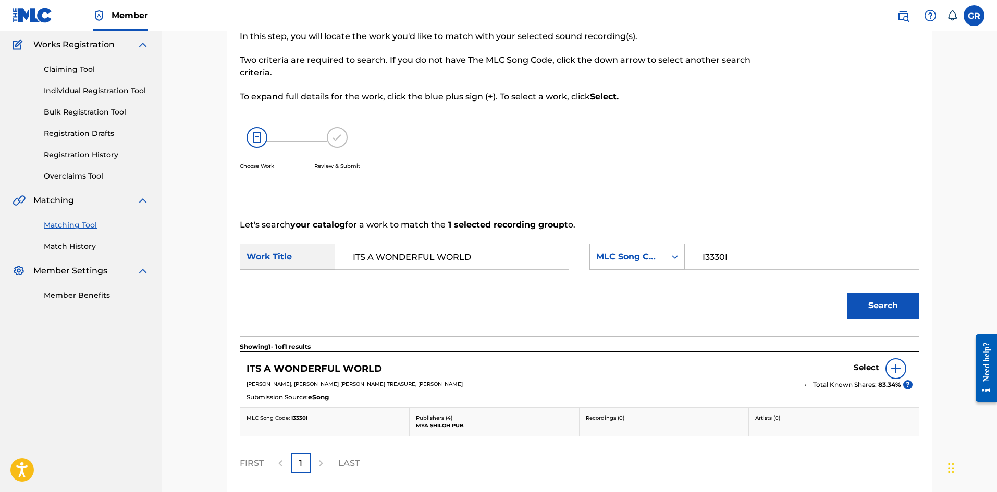
scroll to position [171, 0]
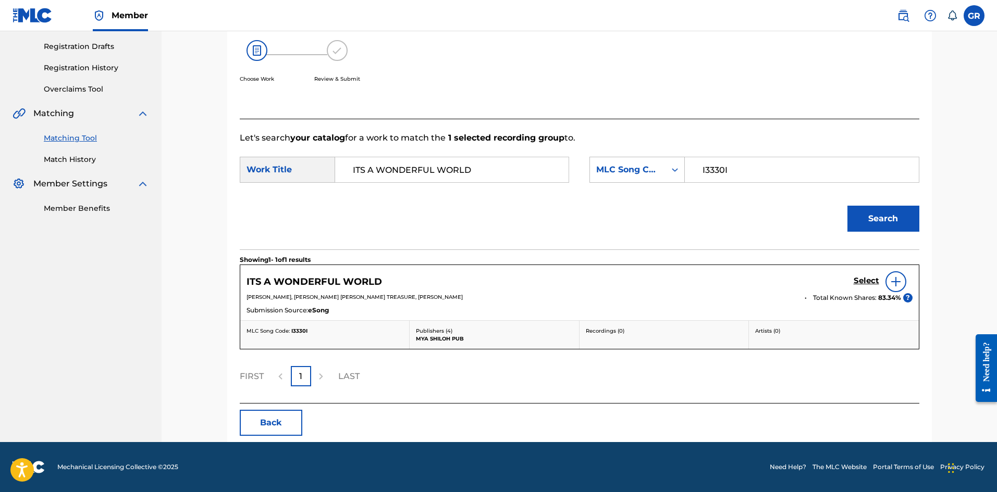
click at [866, 279] on h5 "Select" at bounding box center [867, 281] width 26 height 10
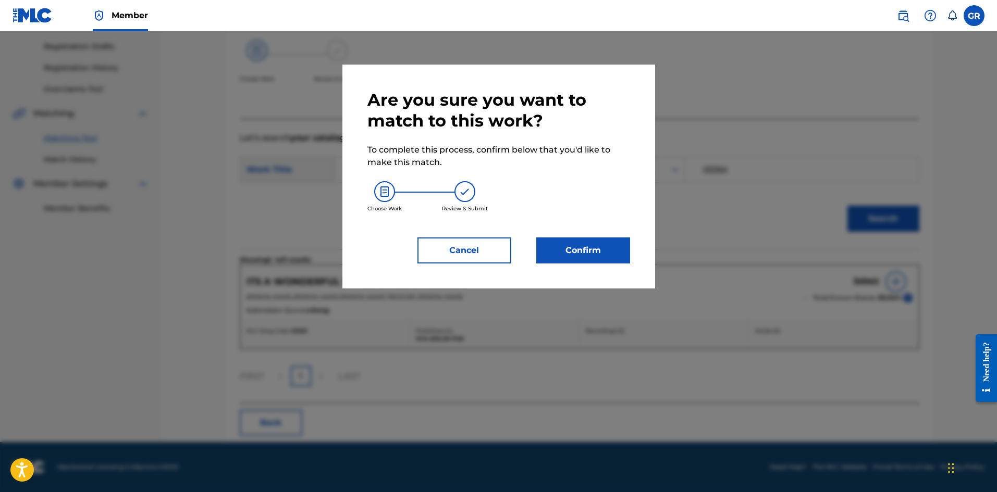
click at [589, 255] on button "Confirm" at bounding box center [583, 251] width 94 height 26
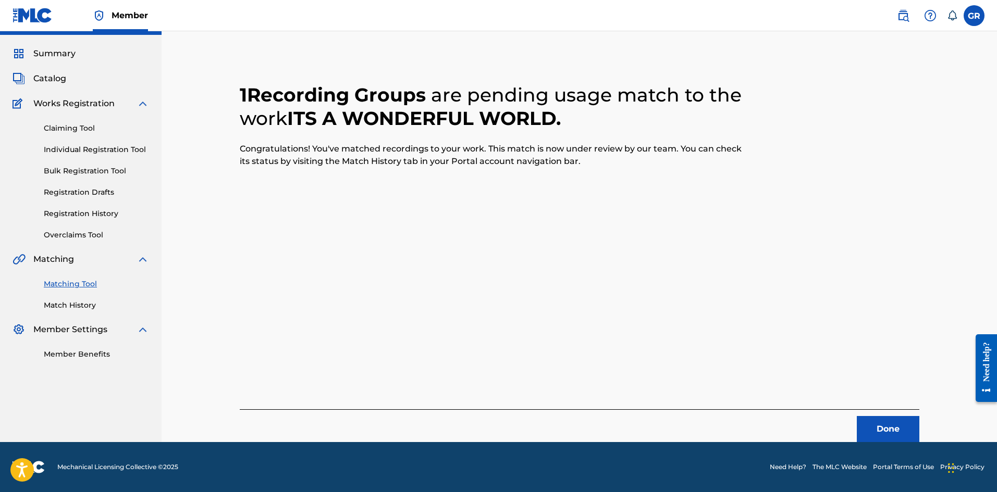
scroll to position [25, 0]
click at [877, 423] on button "Done" at bounding box center [888, 429] width 63 height 26
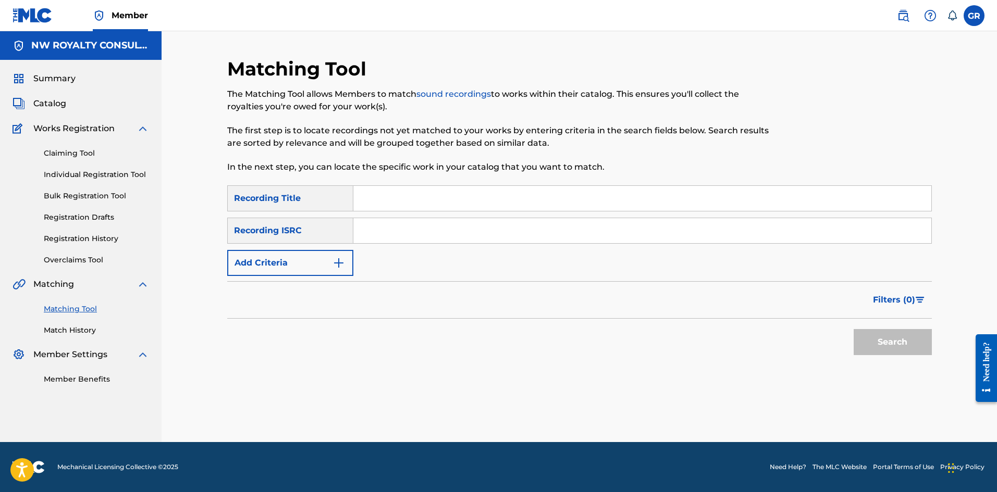
scroll to position [0, 0]
click at [369, 202] on input "Search Form" at bounding box center [642, 198] width 578 height 25
paste input "SO MUCH TROUBLE IN THE WORLD"
type input "SO MUCH TROUBLE IN THE WORLD"
click at [320, 257] on button "Add Criteria" at bounding box center [290, 263] width 126 height 26
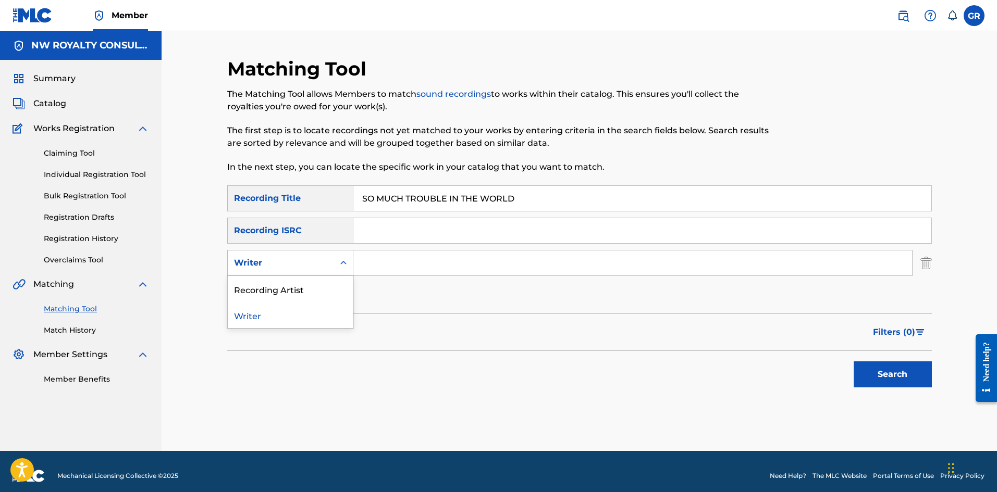
click at [320, 257] on div "Writer" at bounding box center [281, 263] width 94 height 13
drag, startPoint x: 280, startPoint y: 288, endPoint x: 296, endPoint y: 280, distance: 17.9
click at [281, 287] on div "Recording Artist" at bounding box center [290, 289] width 125 height 26
click at [372, 264] on input "Search Form" at bounding box center [632, 263] width 559 height 25
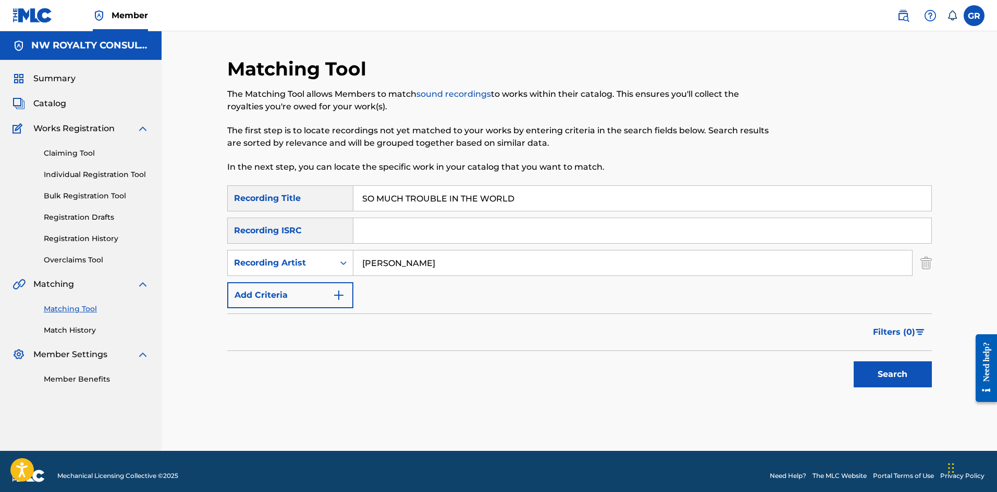
type input "[PERSON_NAME]"
click at [854, 362] on button "Search" at bounding box center [893, 375] width 78 height 26
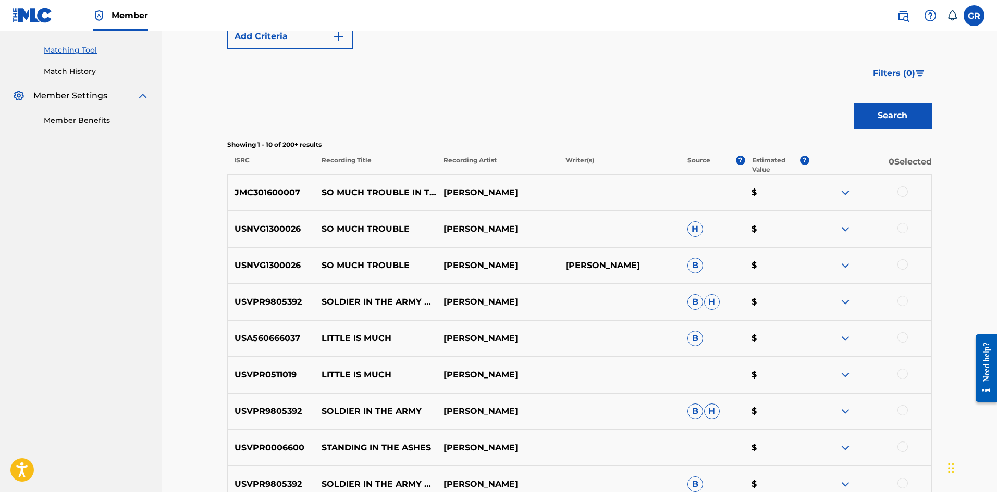
scroll to position [261, 0]
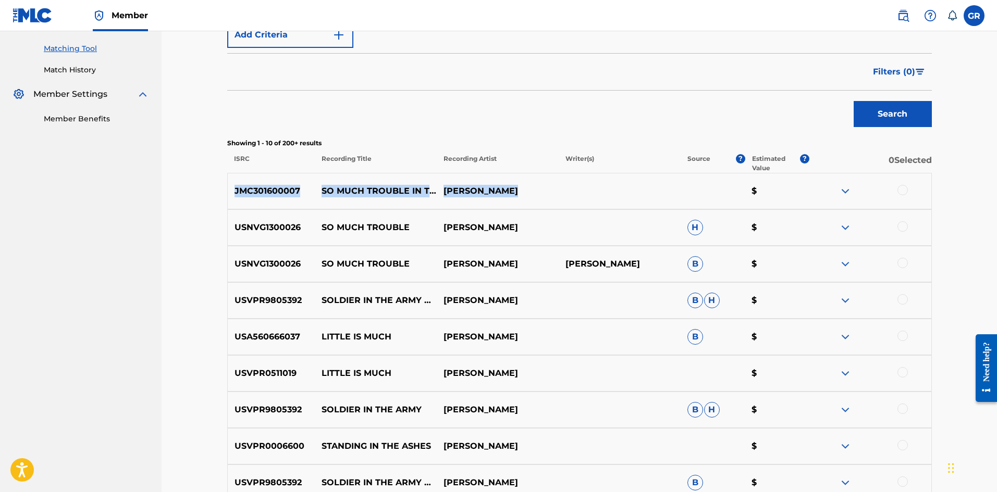
drag, startPoint x: 234, startPoint y: 190, endPoint x: 532, endPoint y: 190, distance: 297.6
click at [532, 190] on div "JMC301600007 SO MUCH TROUBLE IN THE WORLD [PERSON_NAME] $" at bounding box center [579, 191] width 705 height 36
copy div "JMC301600007 SO MUCH TROUBLE IN THE WORLD [PERSON_NAME]"
click at [845, 191] on img at bounding box center [845, 191] width 13 height 13
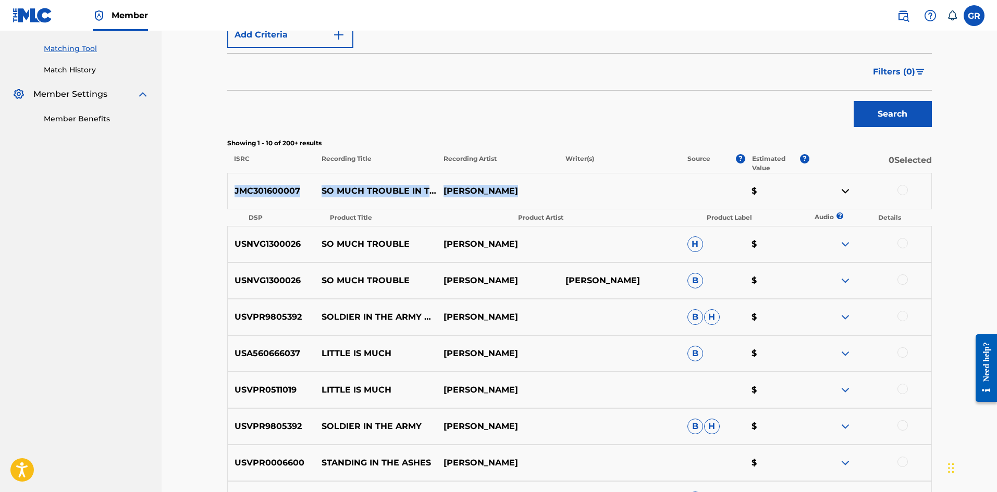
click at [846, 191] on img at bounding box center [845, 191] width 13 height 13
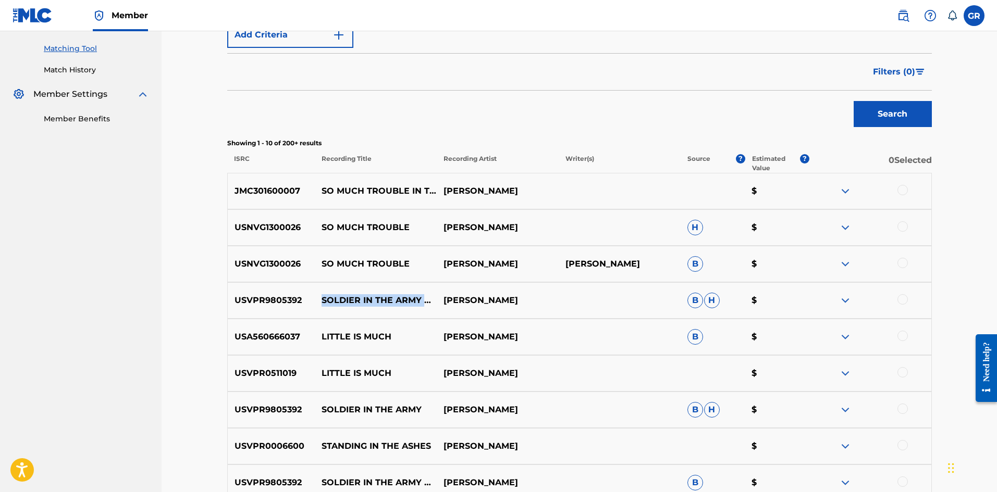
drag, startPoint x: 378, startPoint y: 304, endPoint x: 321, endPoint y: 298, distance: 57.1
click at [321, 298] on p "SOLDIER IN THE ARMY OF THE WORLD" at bounding box center [376, 300] width 122 height 13
copy p "SOLDIER IN THE ARMY OF THE WORLD"
drag, startPoint x: 238, startPoint y: 299, endPoint x: 565, endPoint y: 316, distance: 328.2
click at [565, 316] on div "USVPR9805392 SOLDIER IN THE ARMY OF THE WORLD [PERSON_NAME] [PERSON_NAME] $" at bounding box center [579, 300] width 705 height 36
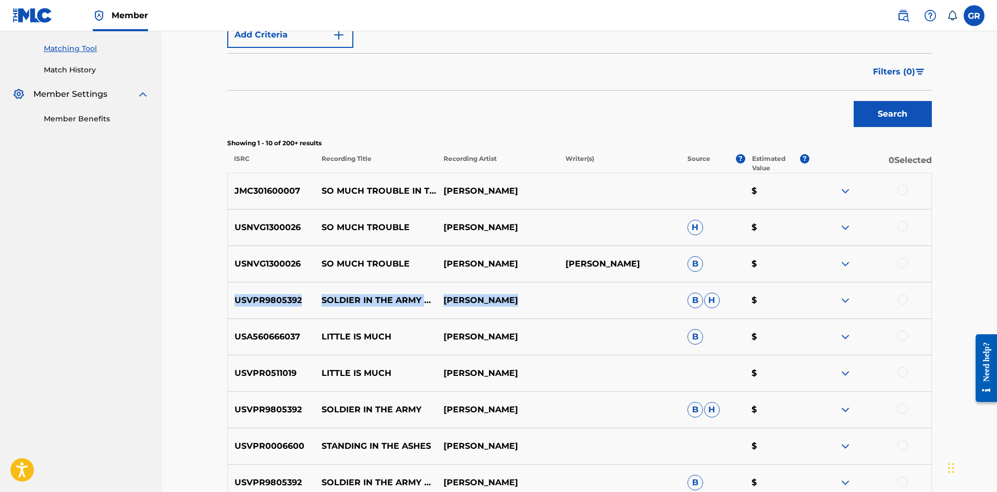
copy div "USVPR9805392 SOLDIER IN THE ARMY OF THE WORLD [PERSON_NAME]"
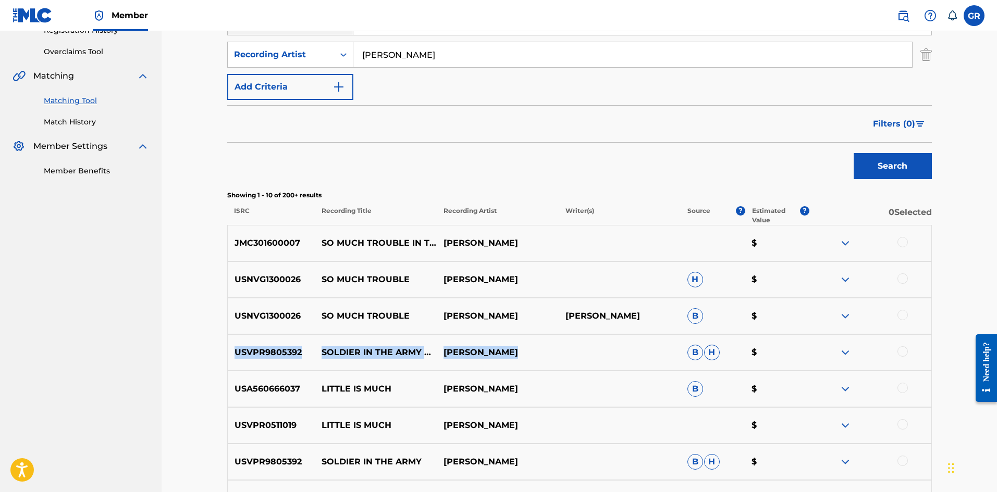
scroll to position [104, 0]
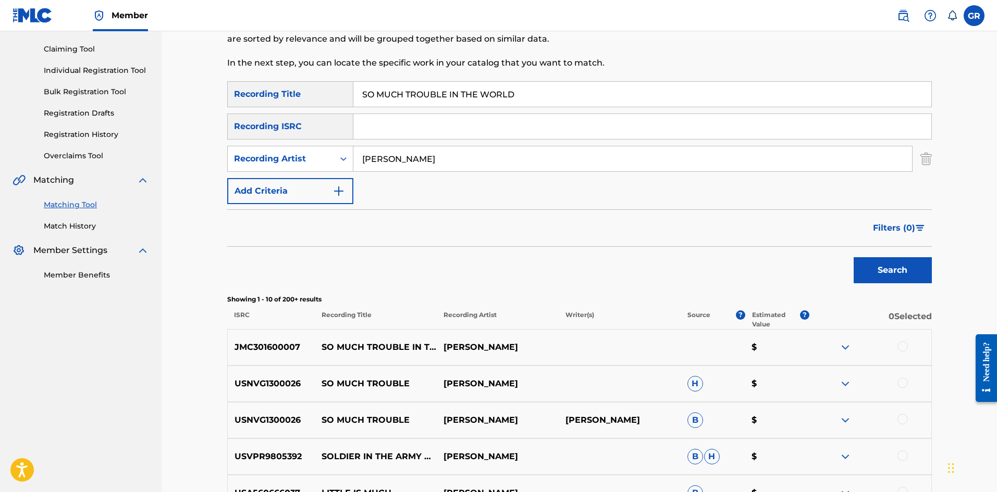
drag, startPoint x: 535, startPoint y: 96, endPoint x: 391, endPoint y: 93, distance: 143.3
click at [341, 93] on div "SearchWithCriteria202057d4-15e5-4a4e-ab60-4f87ca92b2d3 Recording Title SO MUCH …" at bounding box center [579, 94] width 705 height 26
paste input "ONLY A SMILE"
type input "ONLY A SMILE"
click at [908, 268] on button "Search" at bounding box center [893, 270] width 78 height 26
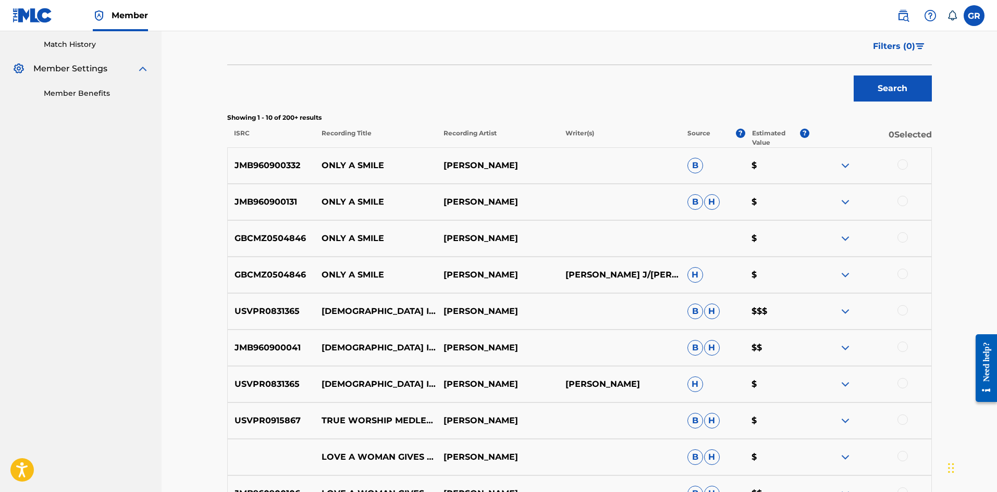
scroll to position [313, 0]
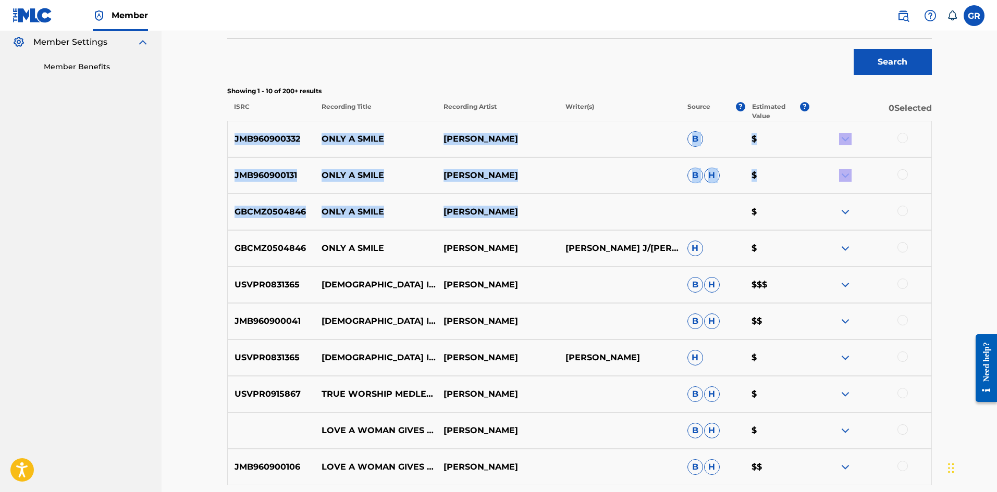
drag, startPoint x: 235, startPoint y: 137, endPoint x: 620, endPoint y: 228, distance: 395.7
click at [620, 228] on div "JMB960900332 ONLY A SMILE [PERSON_NAME] B $ JMB960900131 ONLY A SMILE [PERSON_N…" at bounding box center [579, 316] width 705 height 391
copy div "JMB960900332 ONLY A SMILE [PERSON_NAME] B $ JMB960900131 ONLY A SMILE [PERSON_N…"
click at [405, 183] on div "JMB960900131 ONLY A SMILE [PERSON_NAME] [PERSON_NAME] $" at bounding box center [579, 175] width 705 height 36
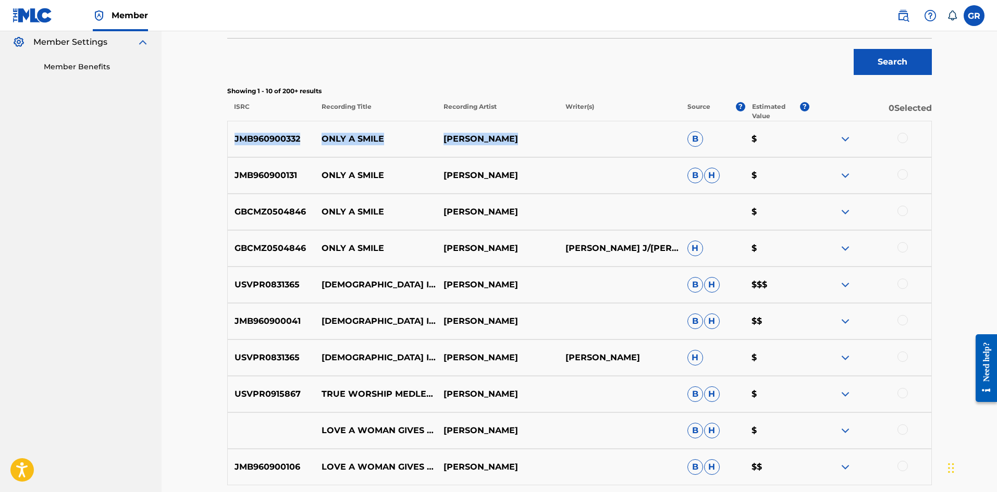
drag, startPoint x: 234, startPoint y: 137, endPoint x: 529, endPoint y: 138, distance: 295.0
click at [529, 138] on div "JMB960900332 ONLY A SMILE [PERSON_NAME] B $" at bounding box center [579, 139] width 705 height 36
copy div "JMB960900332 ONLY A SMILE [PERSON_NAME]"
click at [253, 171] on p "JMB960900131" at bounding box center [272, 175] width 88 height 13
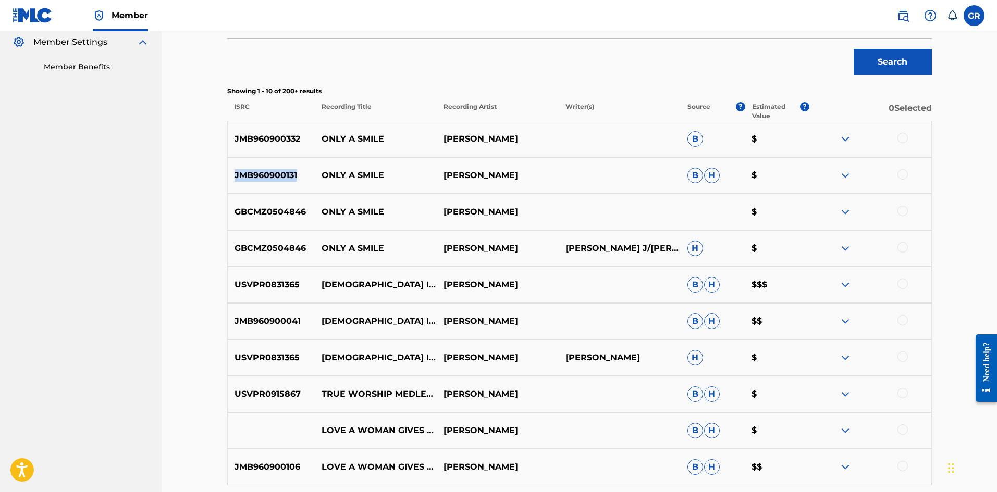
copy p "JMB960900131"
click at [270, 211] on p "GBCMZ0504846" at bounding box center [272, 212] width 88 height 13
copy p "GBCMZ0504846"
drag, startPoint x: 631, startPoint y: 255, endPoint x: 563, endPoint y: 244, distance: 68.1
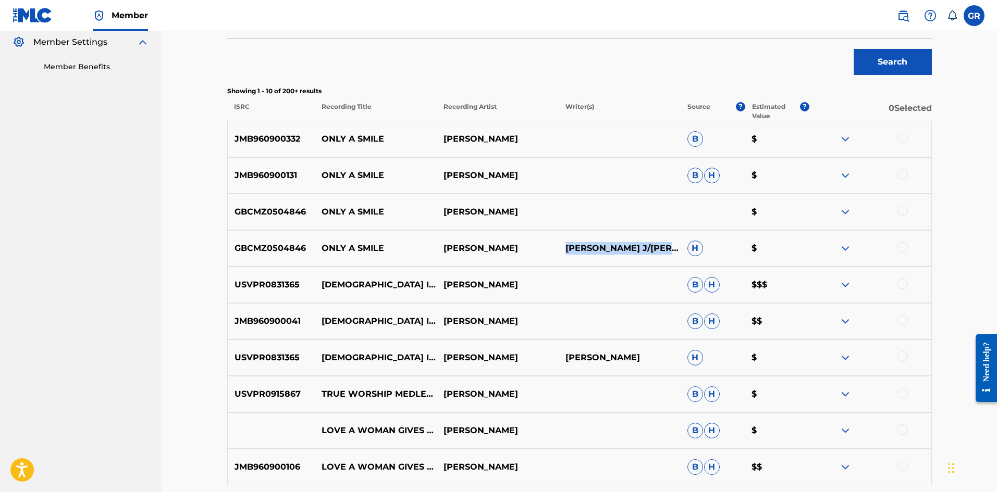
click at [563, 244] on p "[PERSON_NAME] J/[PERSON_NAME] T/[PERSON_NAME] H [PERSON_NAME]" at bounding box center [620, 248] width 122 height 13
copy p "[PERSON_NAME] J/[PERSON_NAME] T/[PERSON_NAME] H [PERSON_NAME]"
drag, startPoint x: 348, startPoint y: 288, endPoint x: 314, endPoint y: 282, distance: 33.9
click at [314, 282] on div "USVPR0831365 [DEMOGRAPHIC_DATA] IS ONLY A PRAYER AWAY [PERSON_NAME] [PERSON_NAM…" at bounding box center [579, 285] width 705 height 36
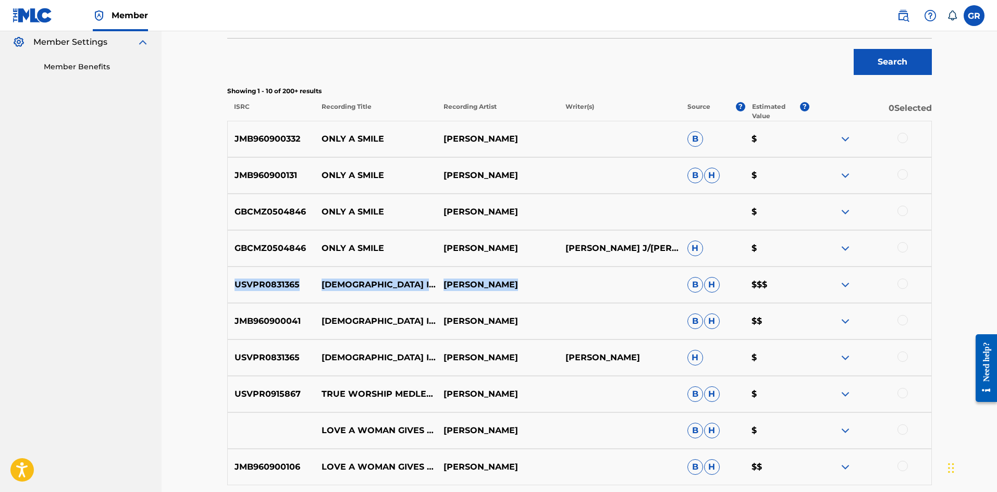
drag, startPoint x: 236, startPoint y: 286, endPoint x: 520, endPoint y: 290, distance: 284.0
click at [520, 290] on div "USVPR0831365 [DEMOGRAPHIC_DATA] IS ONLY A PRAYER AWAY [PERSON_NAME] [PERSON_NAM…" at bounding box center [579, 285] width 705 height 36
click at [268, 319] on p "JMB960900041" at bounding box center [272, 321] width 88 height 13
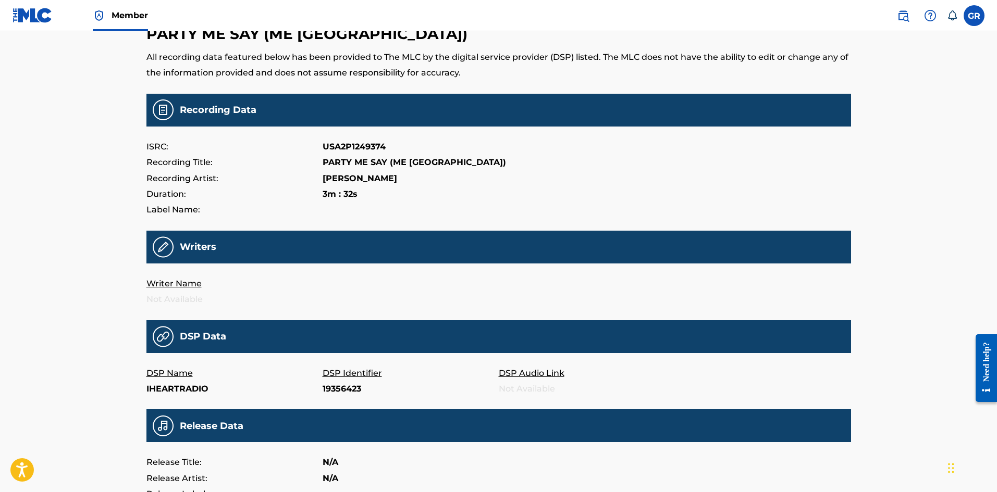
scroll to position [34, 0]
